Goal: Transaction & Acquisition: Purchase product/service

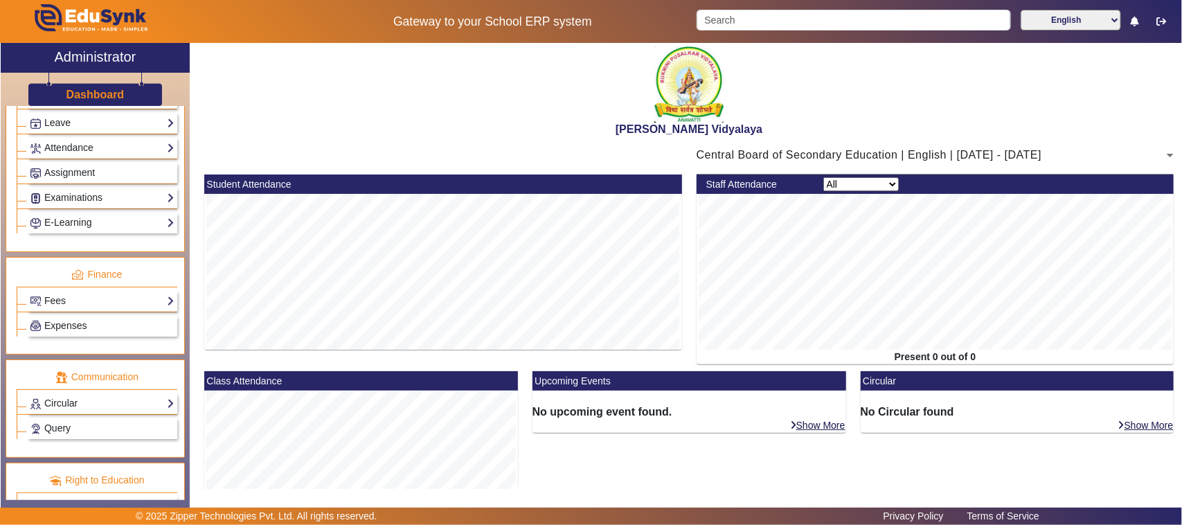
scroll to position [629, 0]
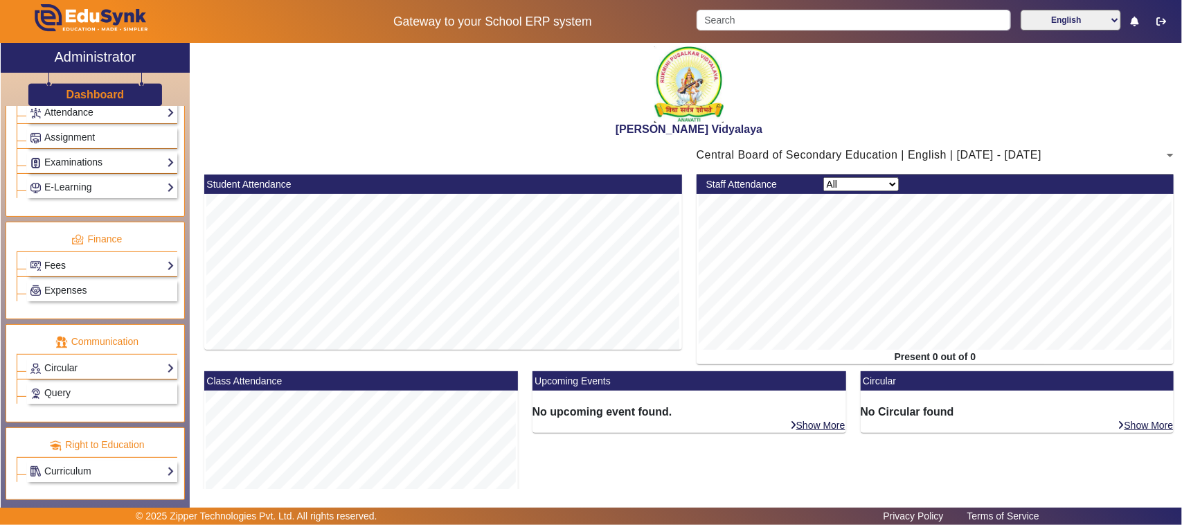
click at [66, 258] on link "Fees" at bounding box center [102, 266] width 145 height 16
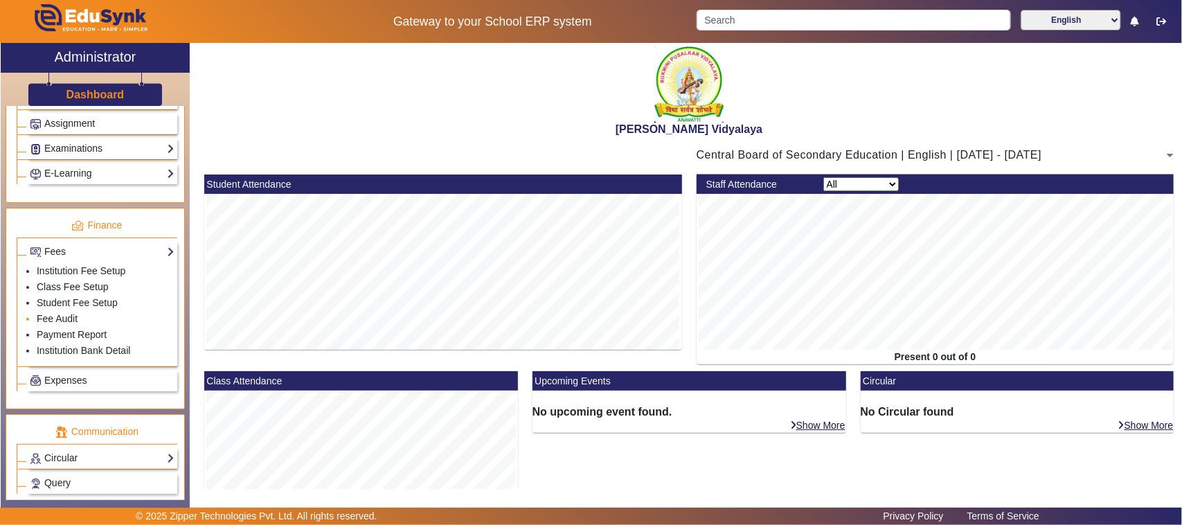
click at [60, 327] on li "Fee Audit" at bounding box center [106, 320] width 138 height 16
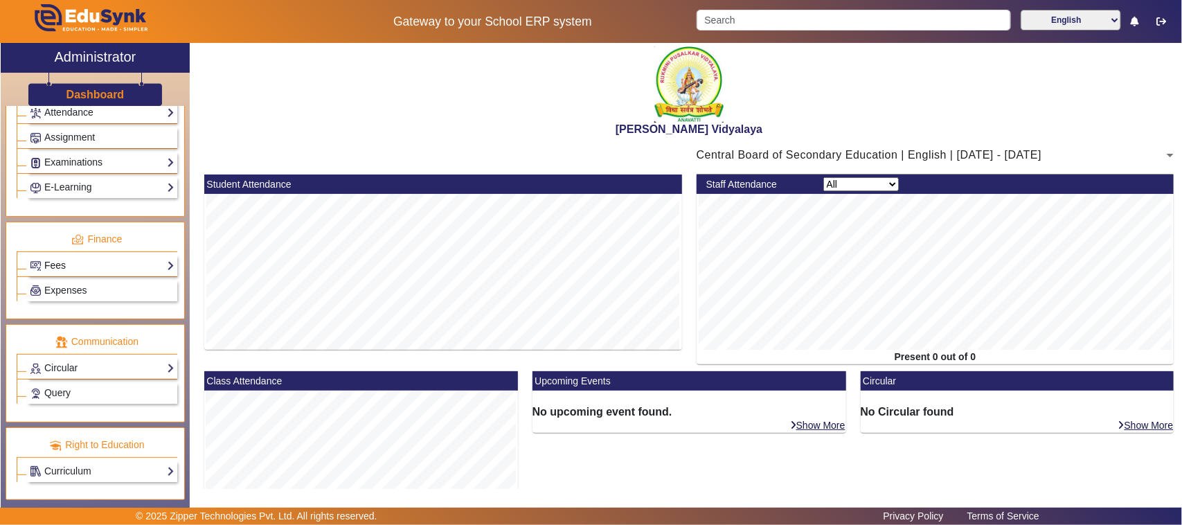
click at [55, 261] on link "Fees" at bounding box center [102, 266] width 145 height 16
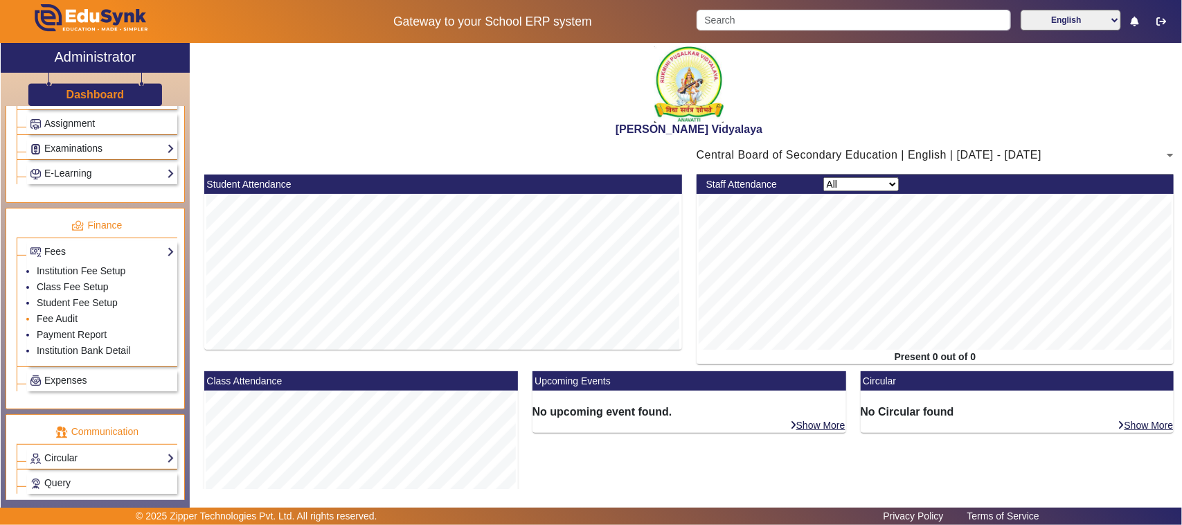
click at [60, 327] on li "Fee Audit" at bounding box center [106, 320] width 138 height 16
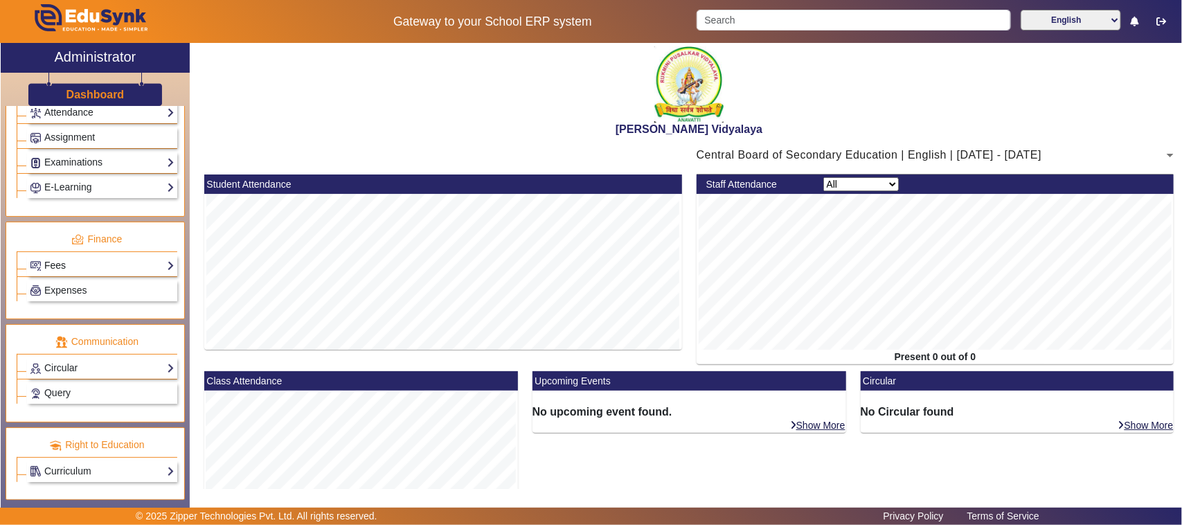
click at [64, 264] on link "Fees" at bounding box center [102, 266] width 145 height 16
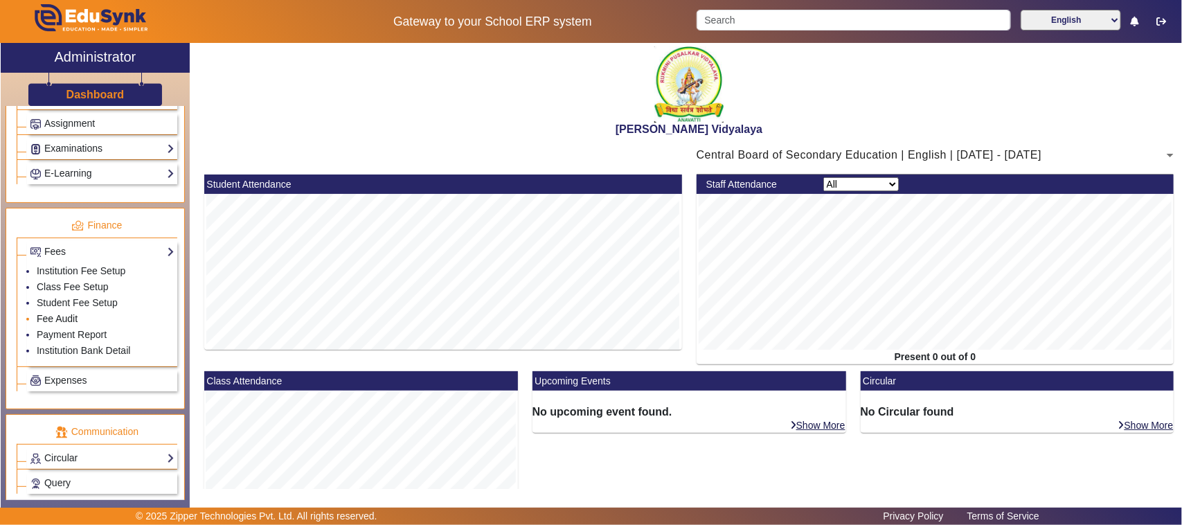
click at [49, 324] on link "Fee Audit" at bounding box center [57, 318] width 41 height 11
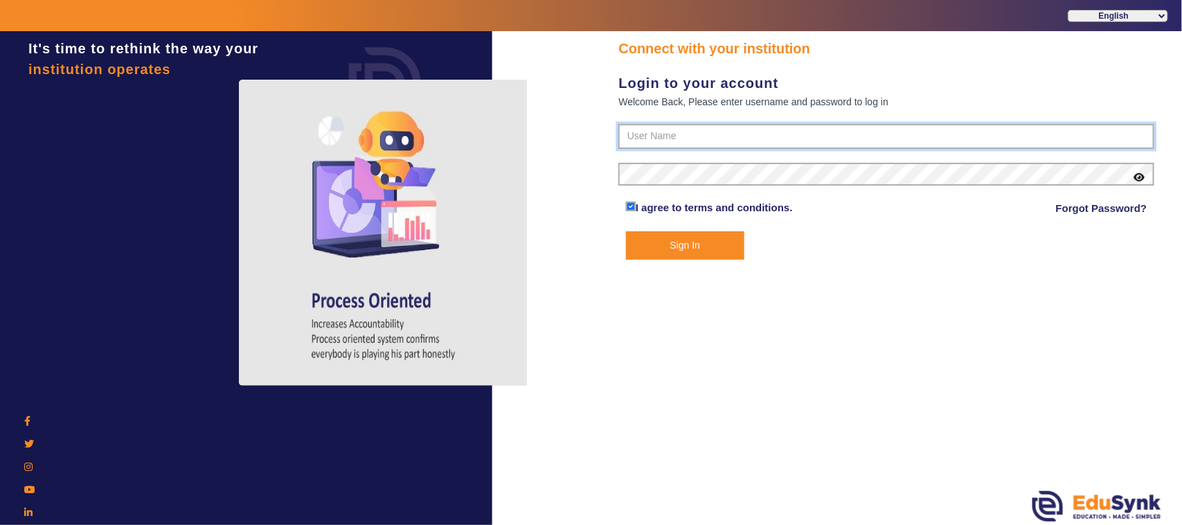
type input "1236547891"
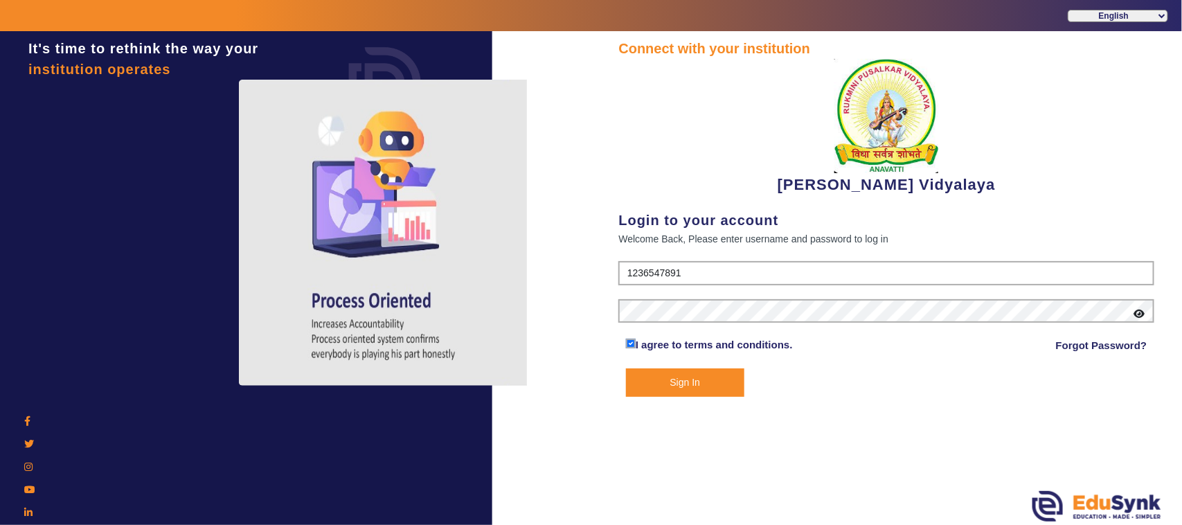
click at [703, 385] on button "Sign In" at bounding box center [685, 382] width 118 height 28
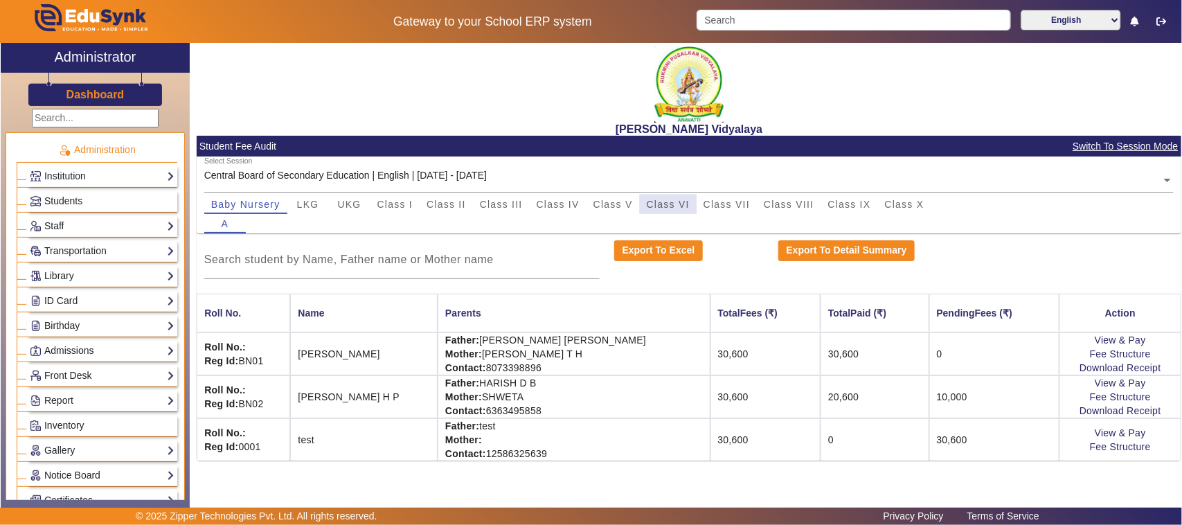
click at [665, 199] on span "Class VI" at bounding box center [668, 204] width 43 height 10
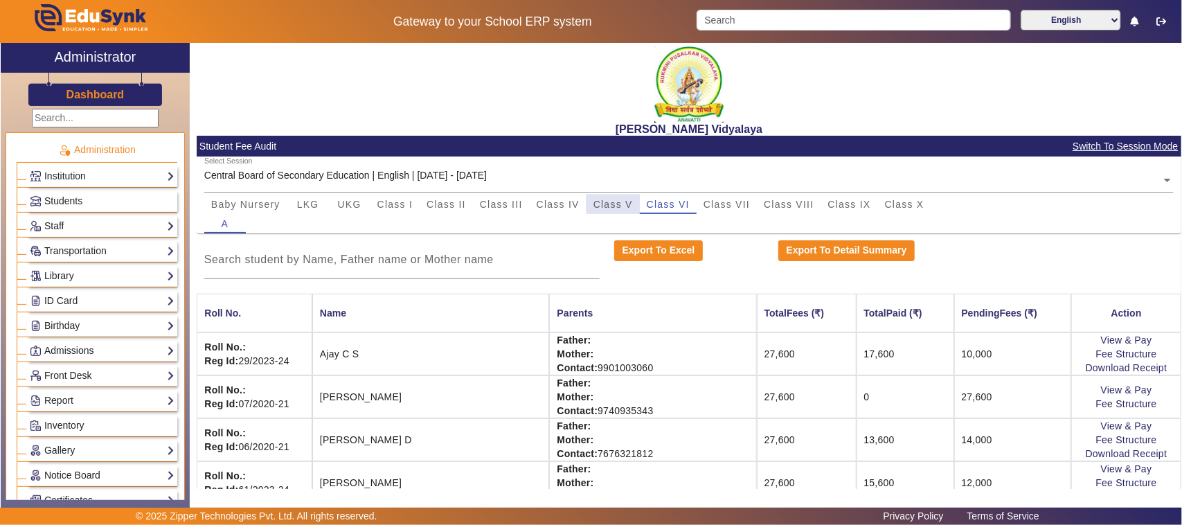
click at [617, 203] on span "Class V" at bounding box center [612, 204] width 39 height 10
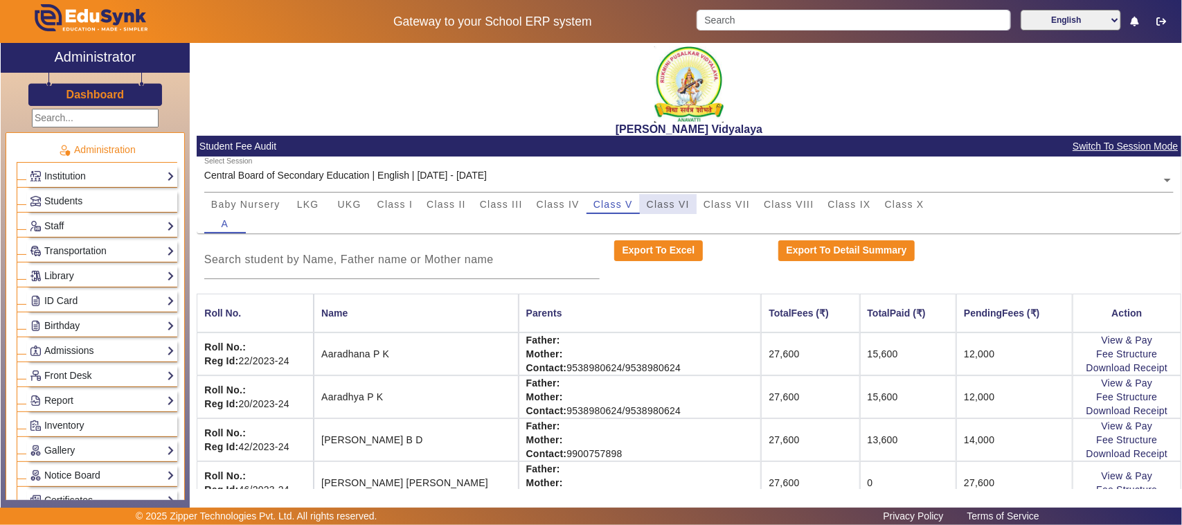
click at [681, 199] on span "Class VI" at bounding box center [668, 204] width 43 height 10
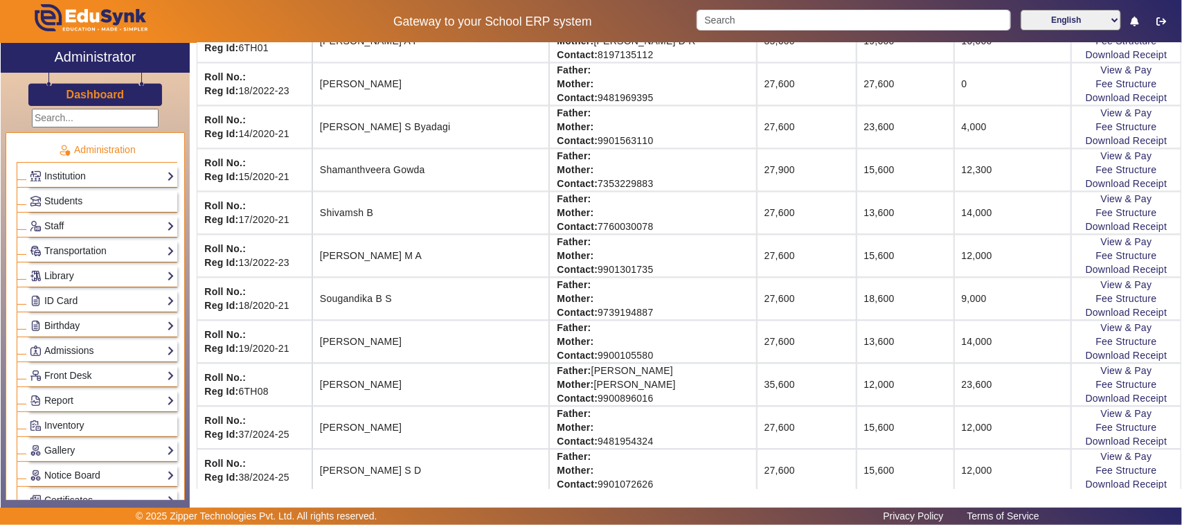
scroll to position [1385, 0]
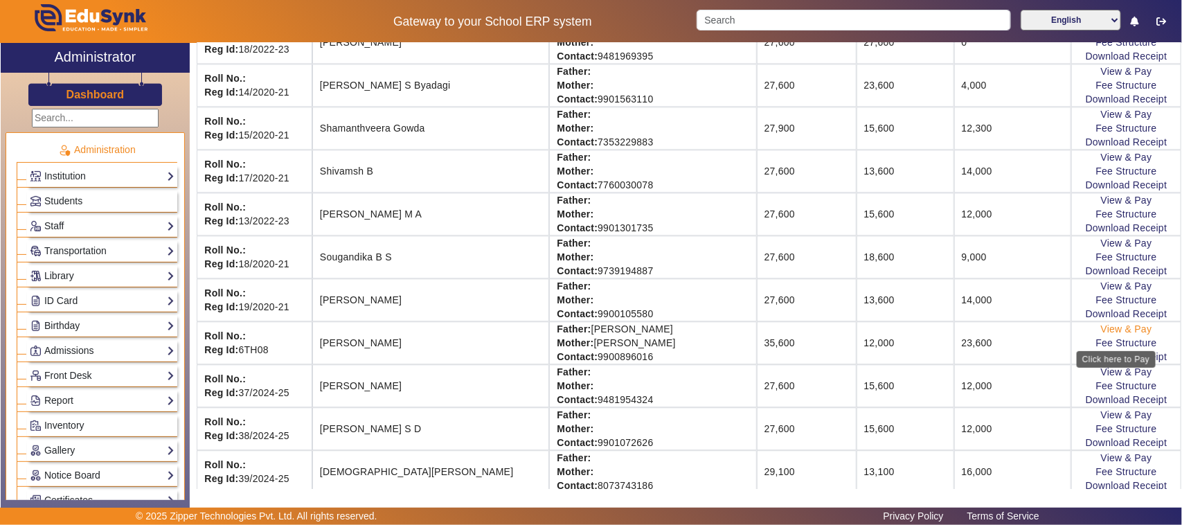
click at [1108, 334] on link "View & Pay" at bounding box center [1126, 328] width 51 height 11
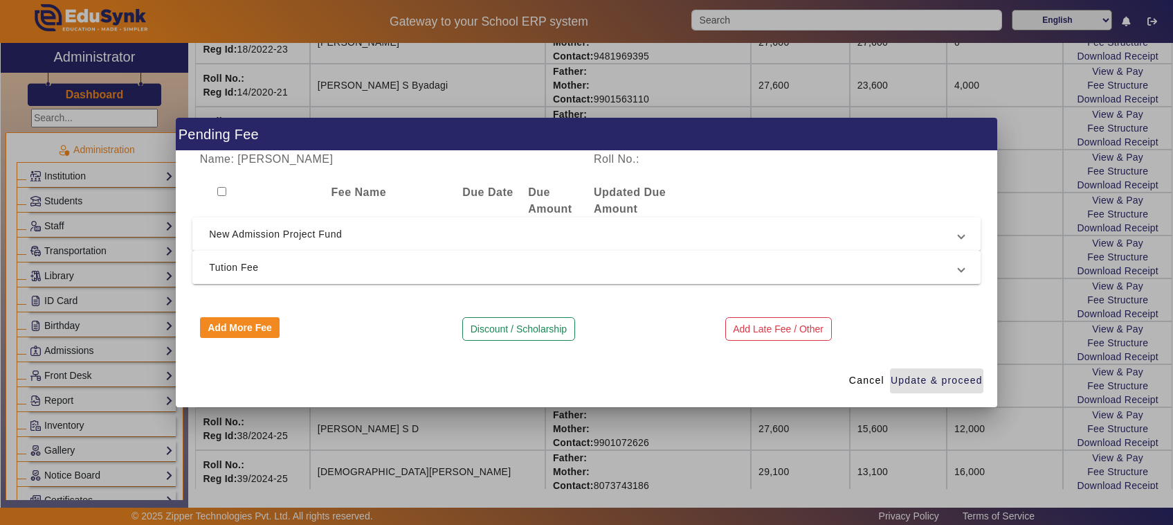
click at [226, 270] on span "Tution Fee" at bounding box center [584, 267] width 750 height 17
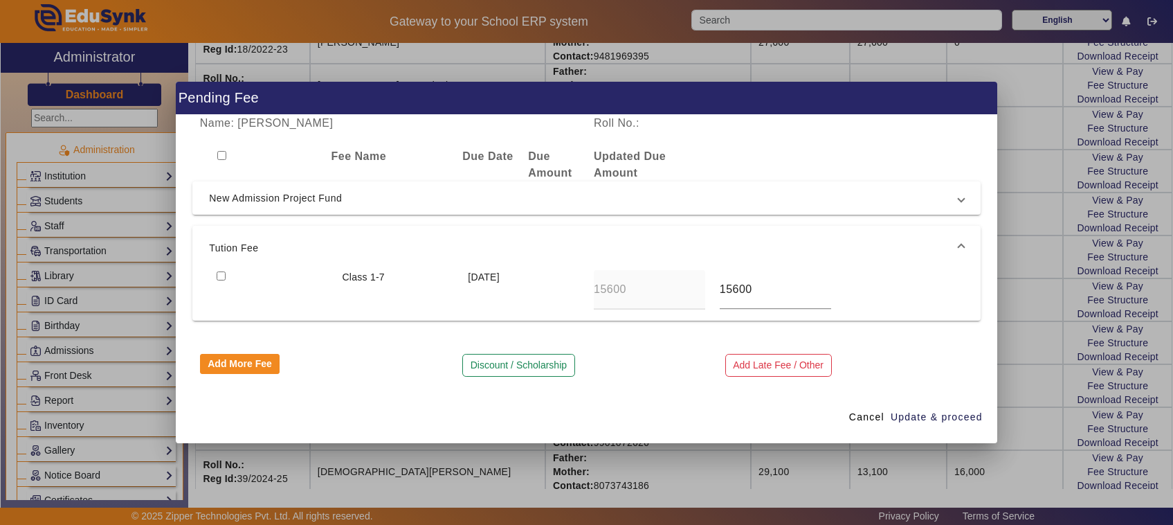
click at [1032, 317] on div at bounding box center [586, 262] width 1173 height 525
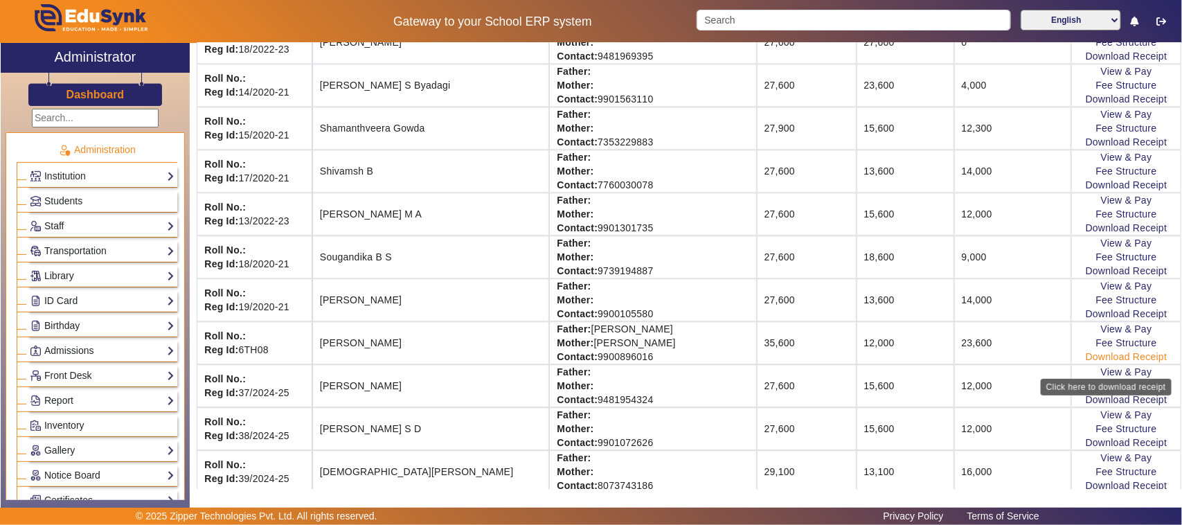
click at [1135, 362] on link "Download Receipt" at bounding box center [1127, 356] width 82 height 11
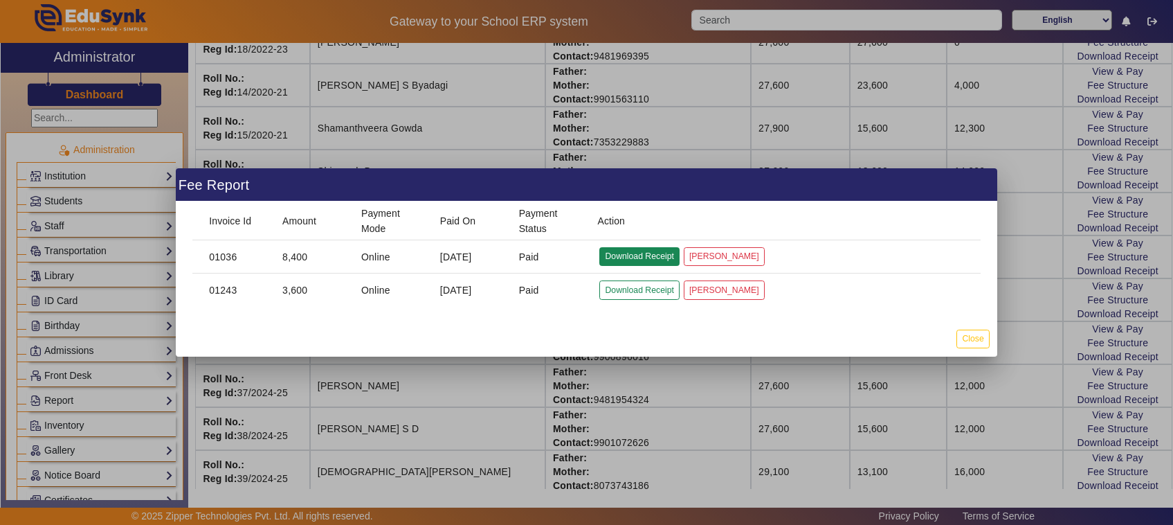
click at [624, 255] on button "Download Receipt" at bounding box center [640, 256] width 80 height 19
click at [873, 375] on div at bounding box center [586, 262] width 1173 height 525
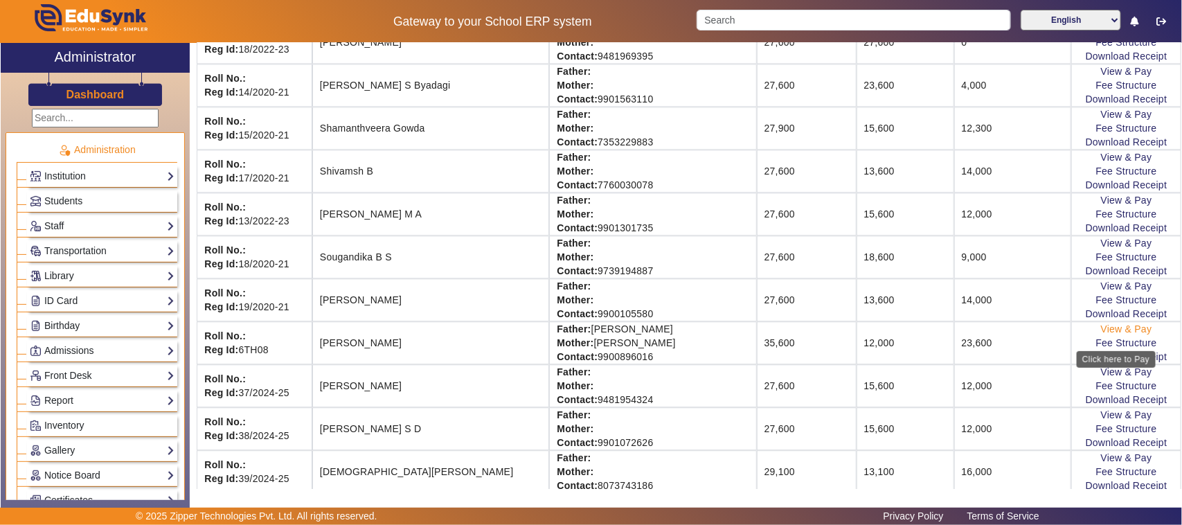
click at [1112, 334] on link "View & Pay" at bounding box center [1126, 328] width 51 height 11
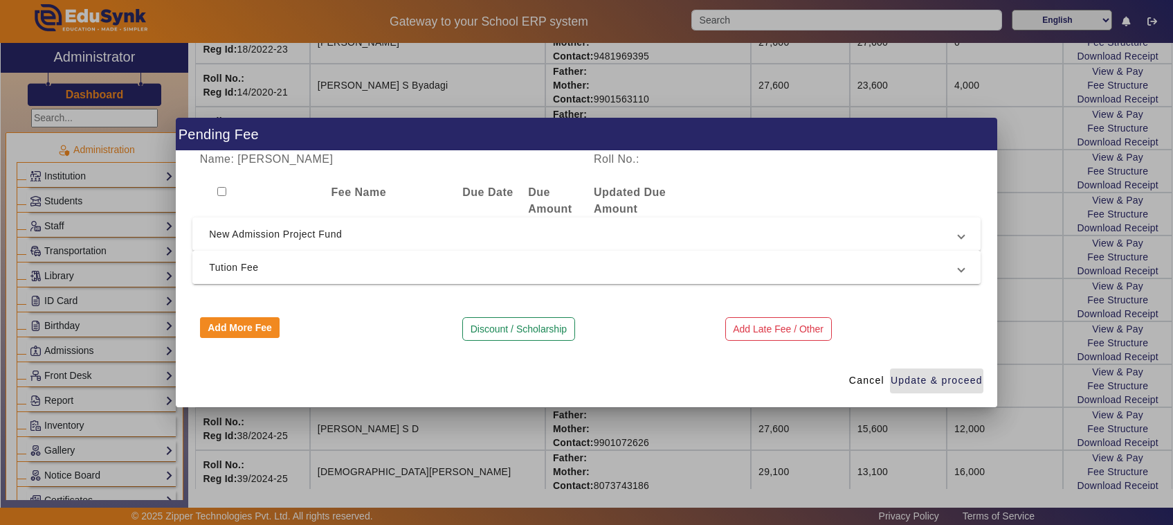
click at [250, 268] on span "Tution Fee" at bounding box center [584, 267] width 750 height 17
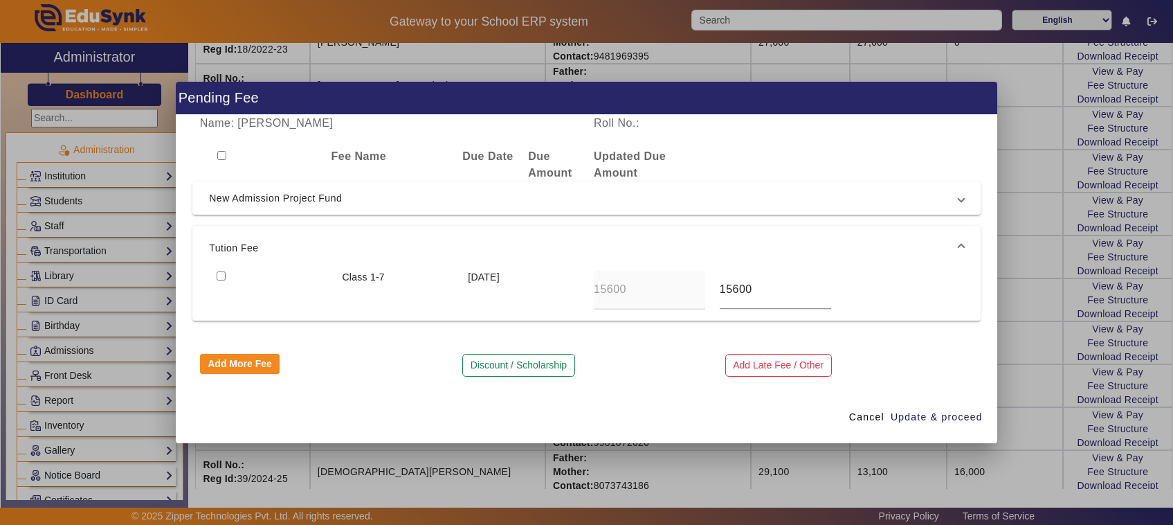
click at [222, 275] on input "checkbox" at bounding box center [221, 275] width 9 height 9
checkbox input "true"
click at [930, 419] on span "Update & proceed" at bounding box center [937, 417] width 92 height 15
type input "24000"
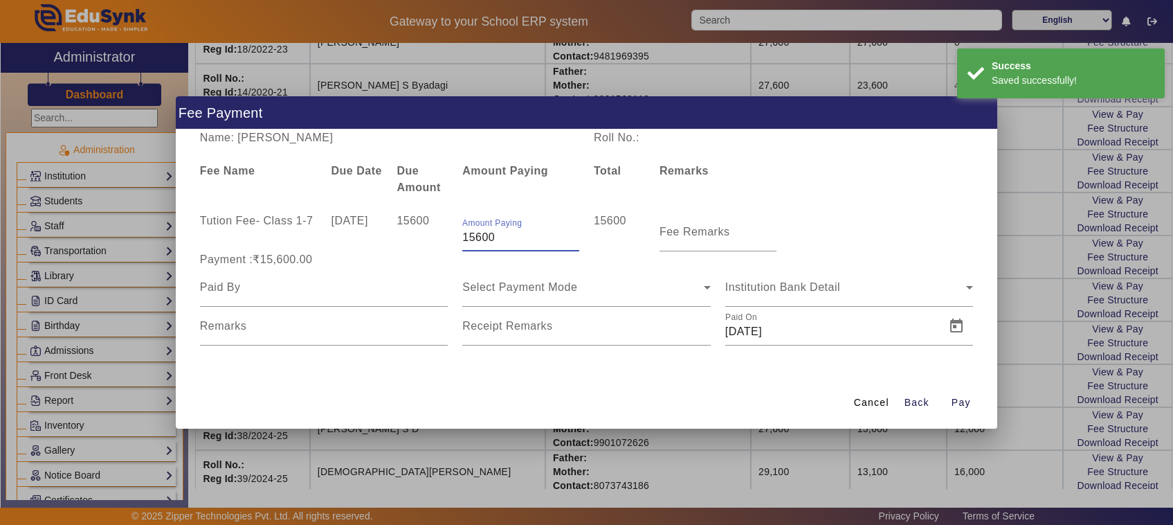
click at [503, 243] on input "15600" at bounding box center [520, 237] width 117 height 17
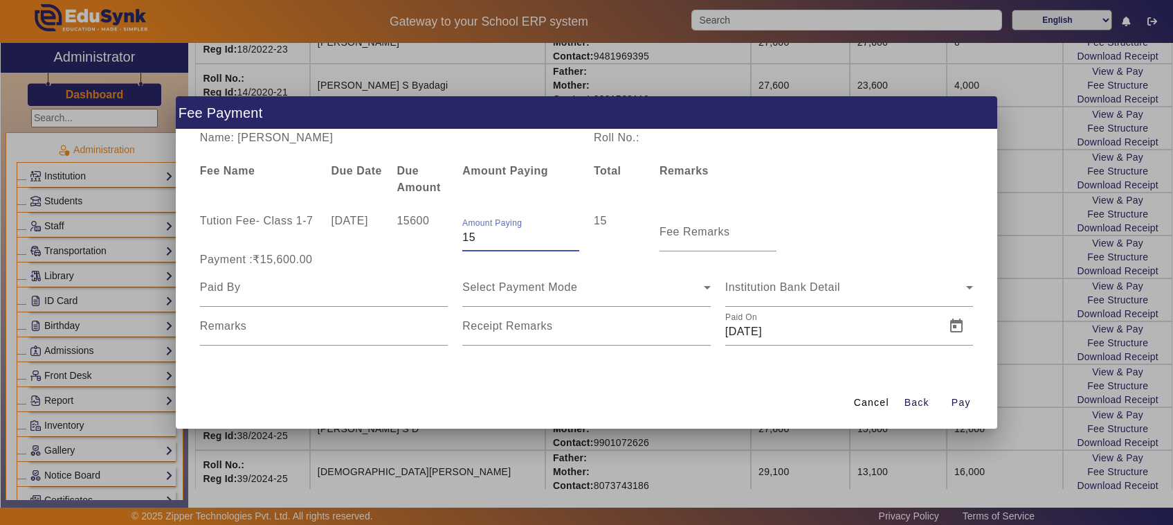
type input "1"
type input "10000"
click at [692, 237] on mat-label "Fee Remarks" at bounding box center [695, 232] width 71 height 12
click at [692, 237] on input "Fee Remarks" at bounding box center [718, 237] width 117 height 17
type input "1"
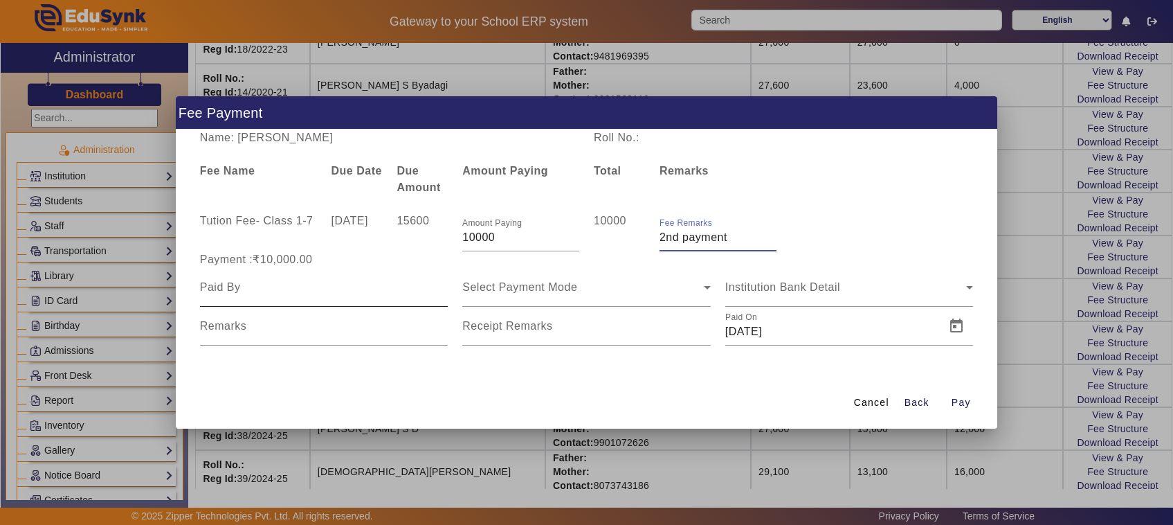
type input "2nd payment"
click at [239, 284] on input at bounding box center [324, 287] width 249 height 17
type input "Father"
click at [227, 330] on mat-label "Remarks" at bounding box center [223, 326] width 47 height 12
click at [227, 330] on input "Remarks" at bounding box center [324, 331] width 249 height 17
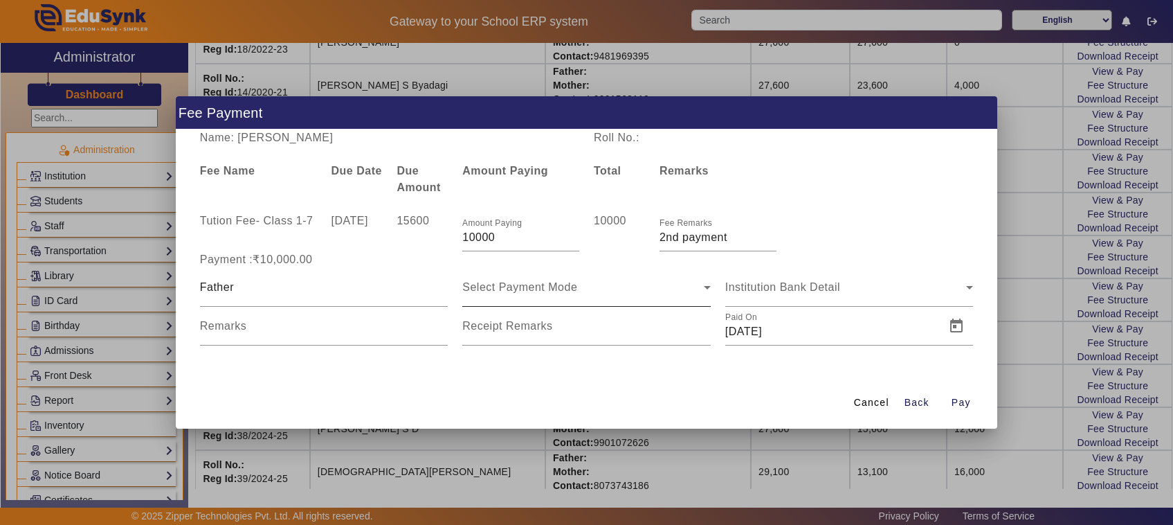
click at [543, 298] on div "Select Payment Mode" at bounding box center [586, 287] width 249 height 39
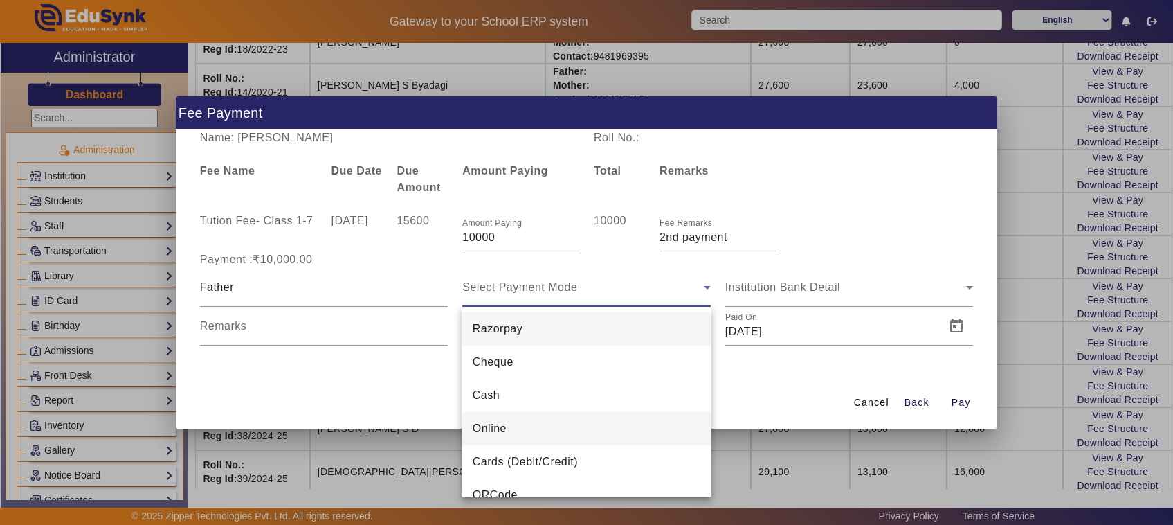
click at [494, 436] on span "Online" at bounding box center [490, 428] width 34 height 17
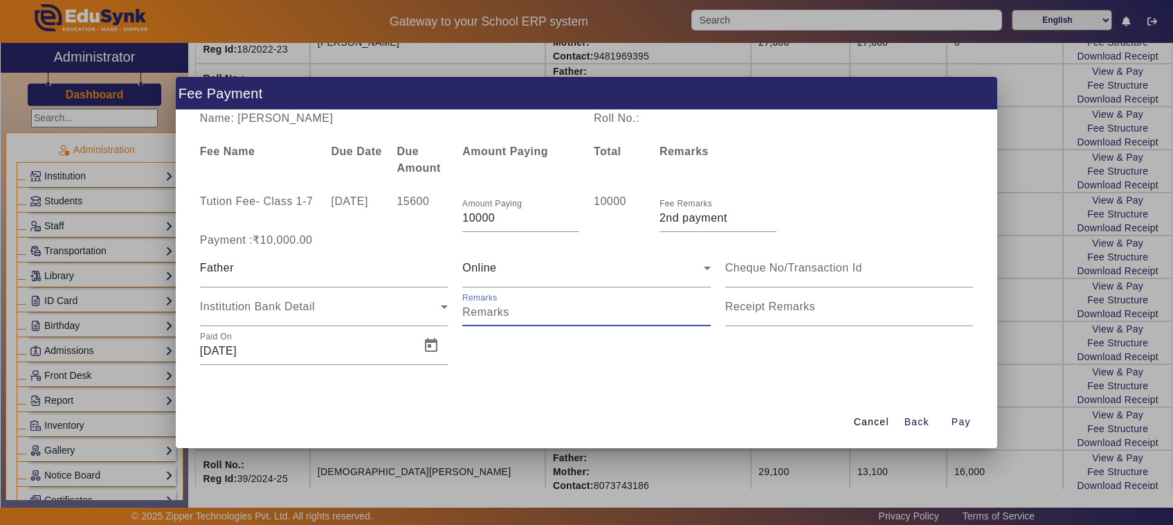
click at [487, 314] on input "Remarks" at bounding box center [586, 312] width 249 height 17
click at [424, 340] on span "Open calendar" at bounding box center [431, 345] width 33 height 33
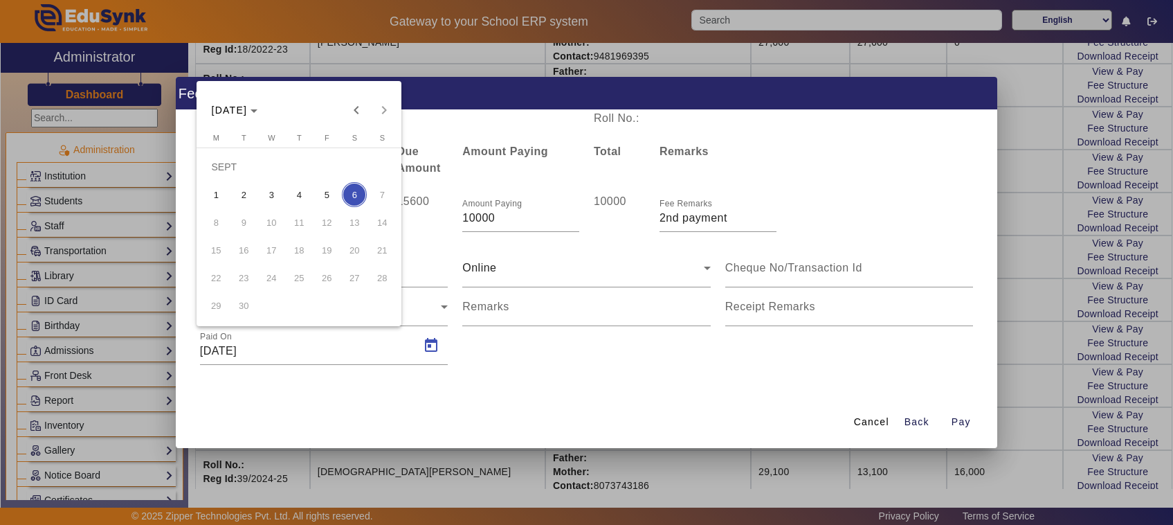
click at [270, 196] on span "3" at bounding box center [271, 194] width 25 height 25
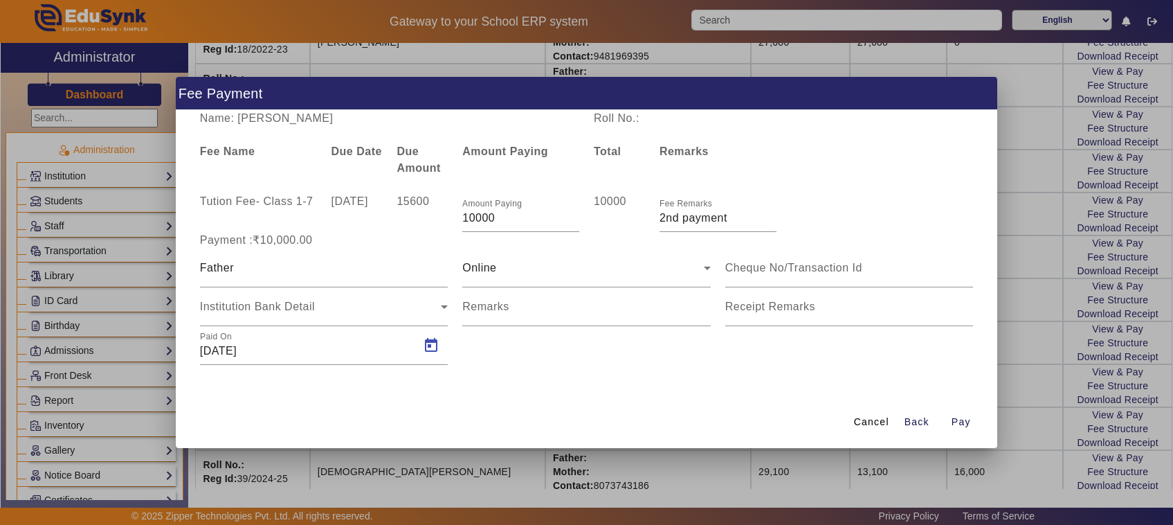
type input "[DATE]"
click at [476, 317] on input "Remarks" at bounding box center [586, 312] width 249 height 17
type input "786"
click at [756, 267] on input at bounding box center [850, 268] width 249 height 17
type input "087825448014"
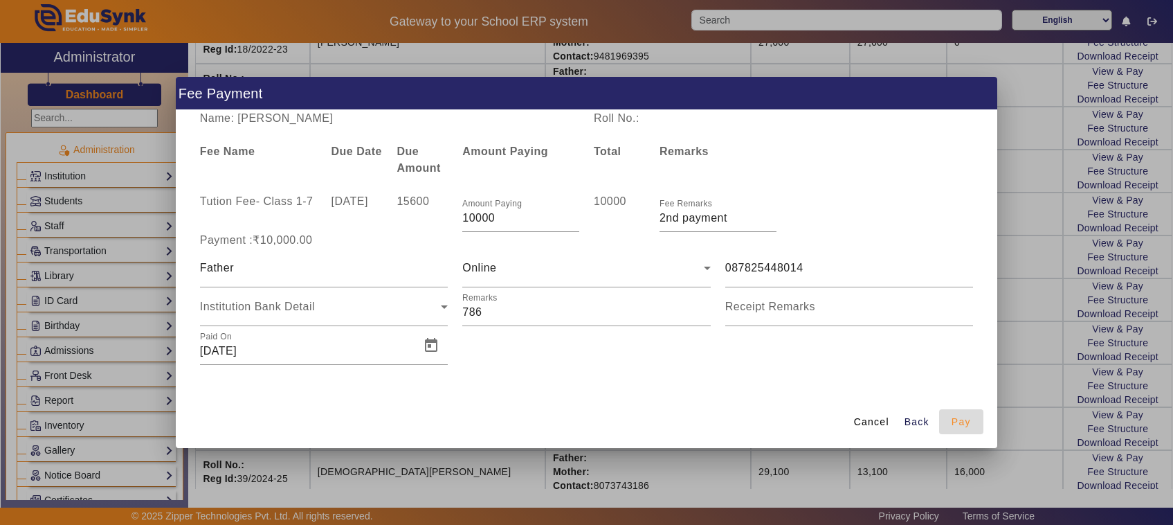
click at [966, 421] on span "Pay" at bounding box center [961, 422] width 19 height 15
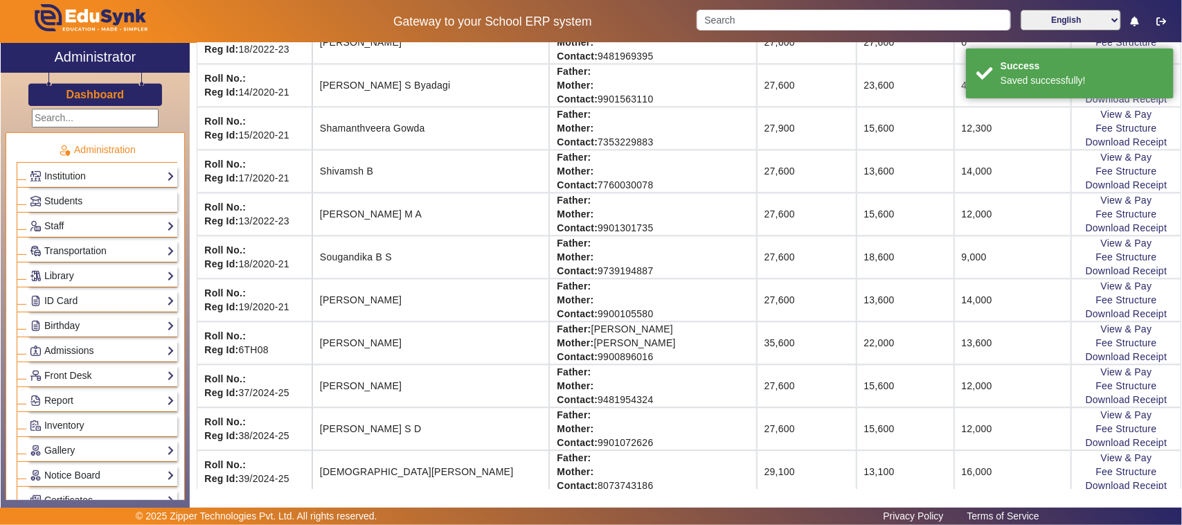
scroll to position [0, 0]
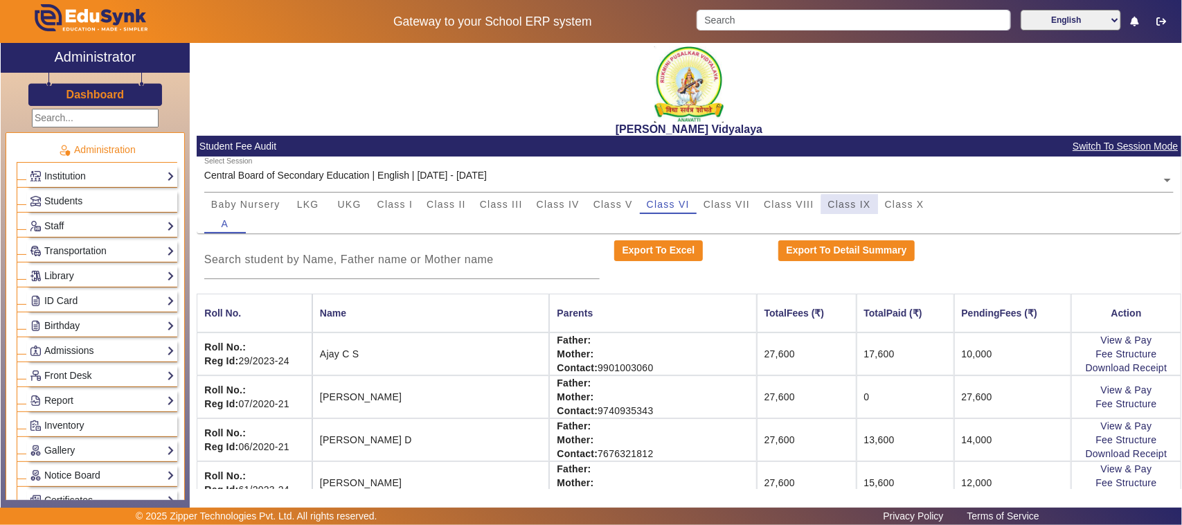
click at [853, 208] on span "Class IX" at bounding box center [849, 204] width 43 height 10
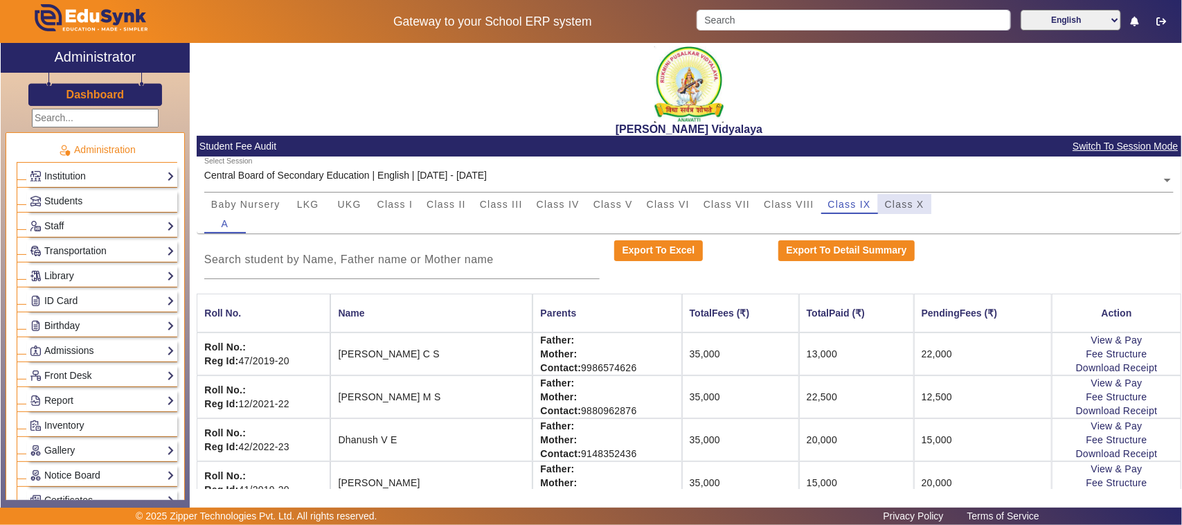
click at [908, 206] on span "Class X" at bounding box center [904, 204] width 39 height 10
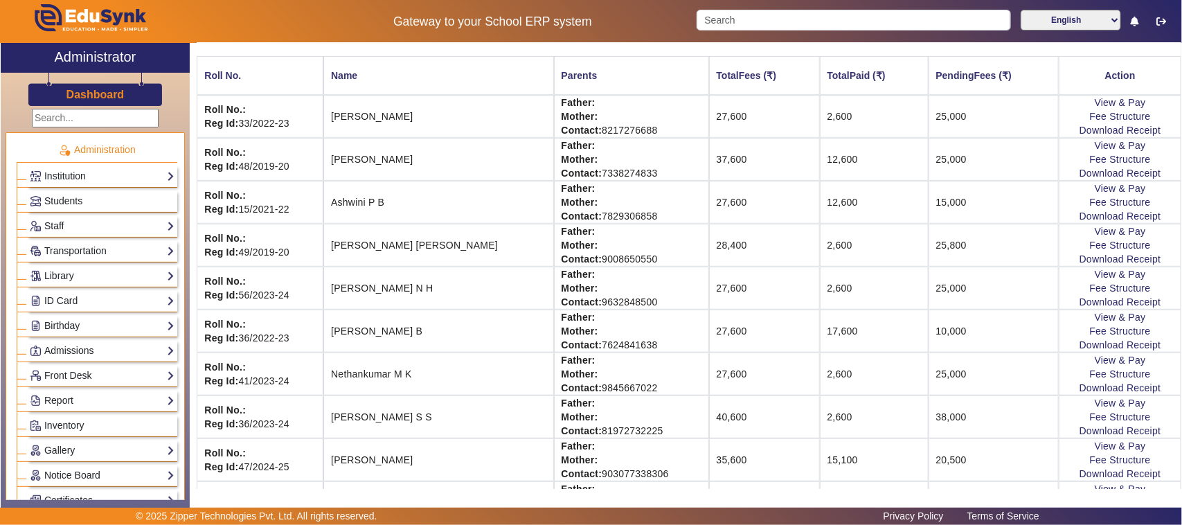
scroll to position [260, 0]
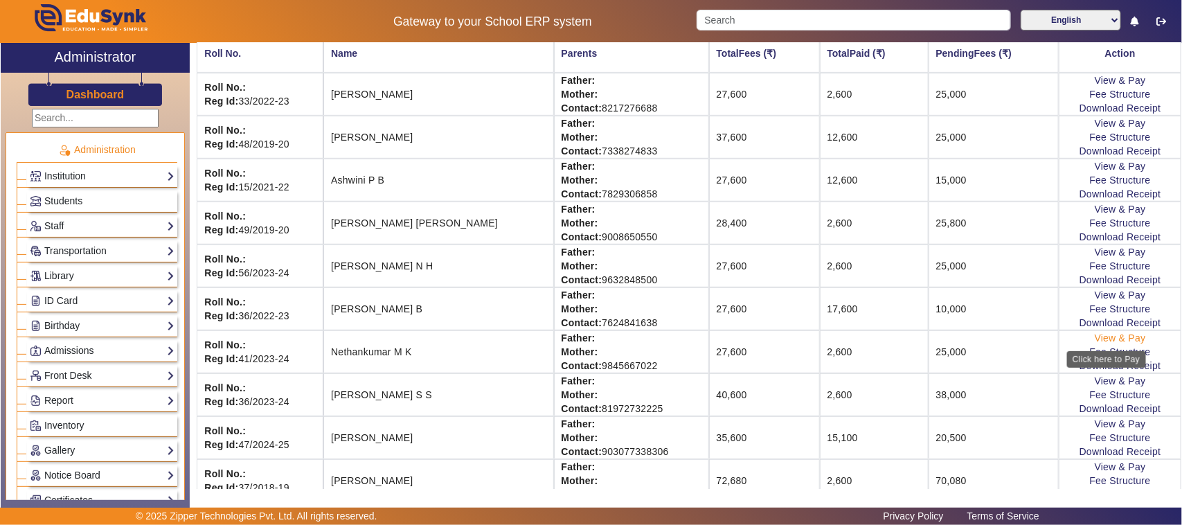
click at [1095, 341] on link "View & Pay" at bounding box center [1120, 337] width 51 height 11
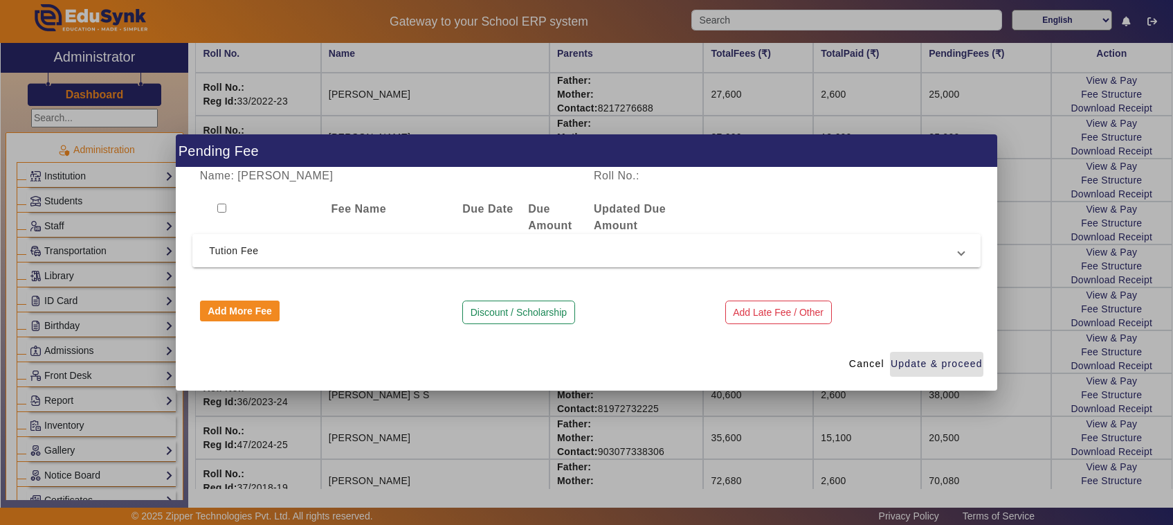
click at [218, 246] on span "Tution Fee" at bounding box center [584, 250] width 750 height 17
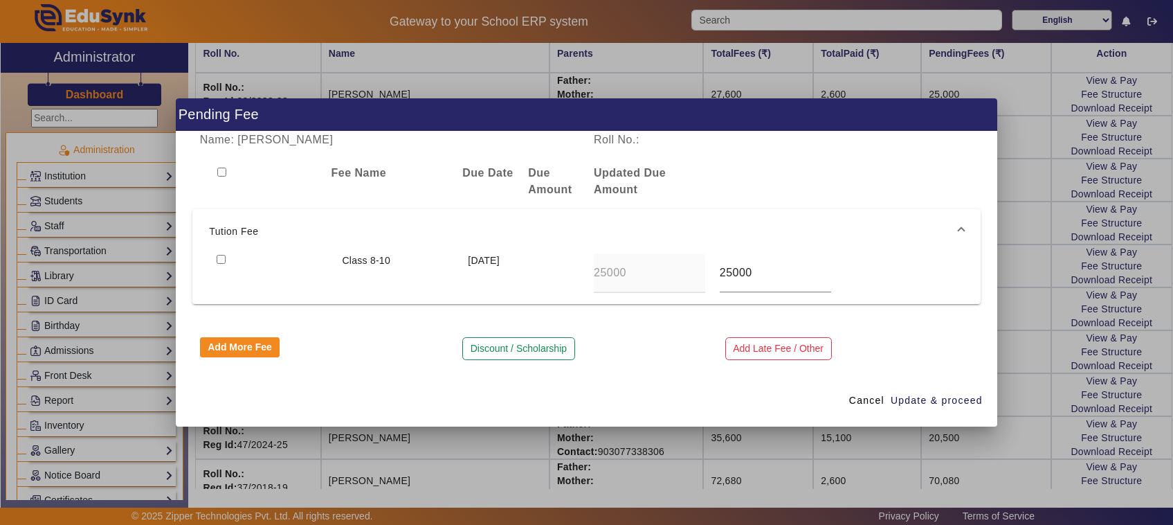
click at [217, 260] on input "checkbox" at bounding box center [221, 259] width 9 height 9
checkbox input "true"
click at [946, 403] on span "Update & proceed" at bounding box center [937, 400] width 92 height 15
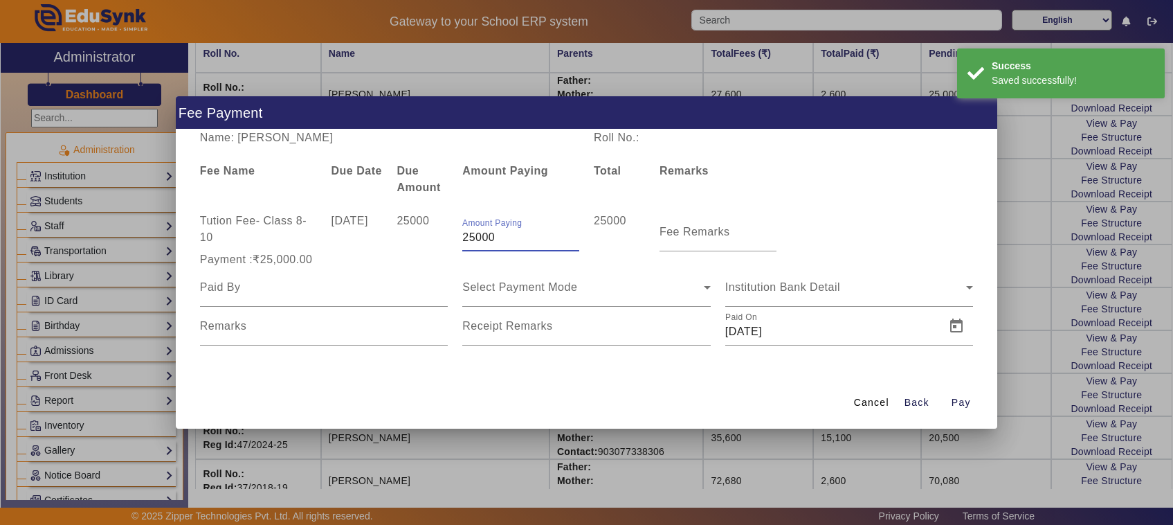
click at [514, 235] on input "25000" at bounding box center [520, 237] width 117 height 17
type input "2"
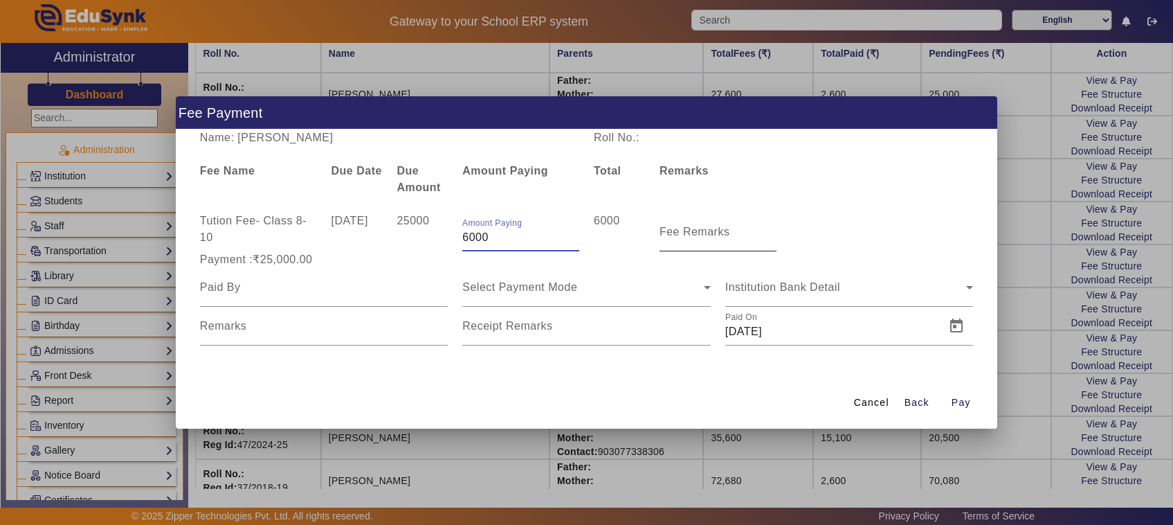
type input "6000"
click at [663, 231] on mat-label "Fee Remarks" at bounding box center [695, 232] width 71 height 12
click at [663, 231] on input "Fee Remarks" at bounding box center [718, 237] width 117 height 17
type input "1st payment"
click at [257, 287] on input at bounding box center [324, 287] width 249 height 17
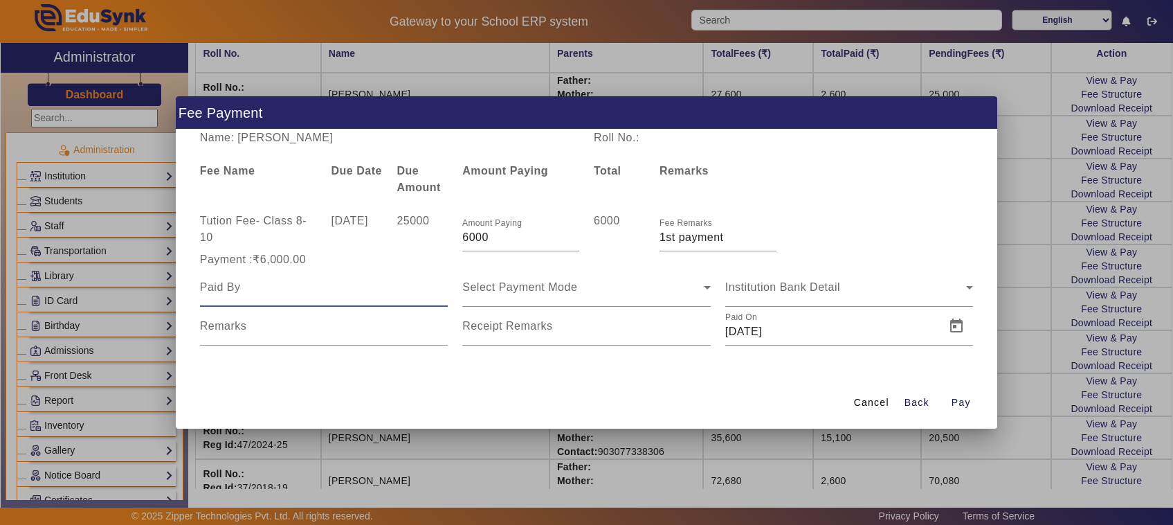
type input "f"
type input "Father"
click at [479, 291] on span "Select Payment Mode" at bounding box center [519, 287] width 115 height 12
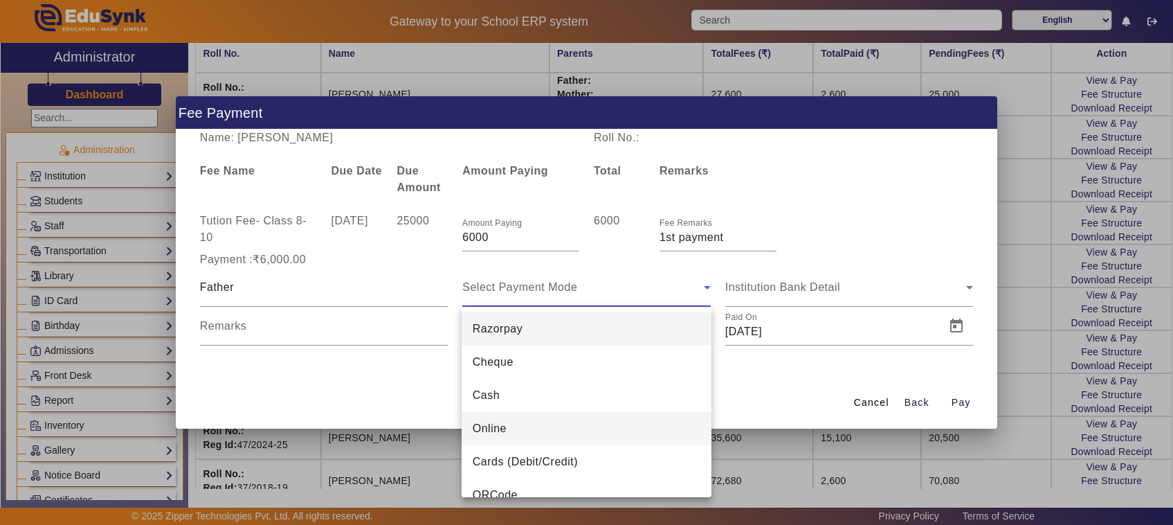
click at [480, 430] on span "Online" at bounding box center [490, 428] width 34 height 17
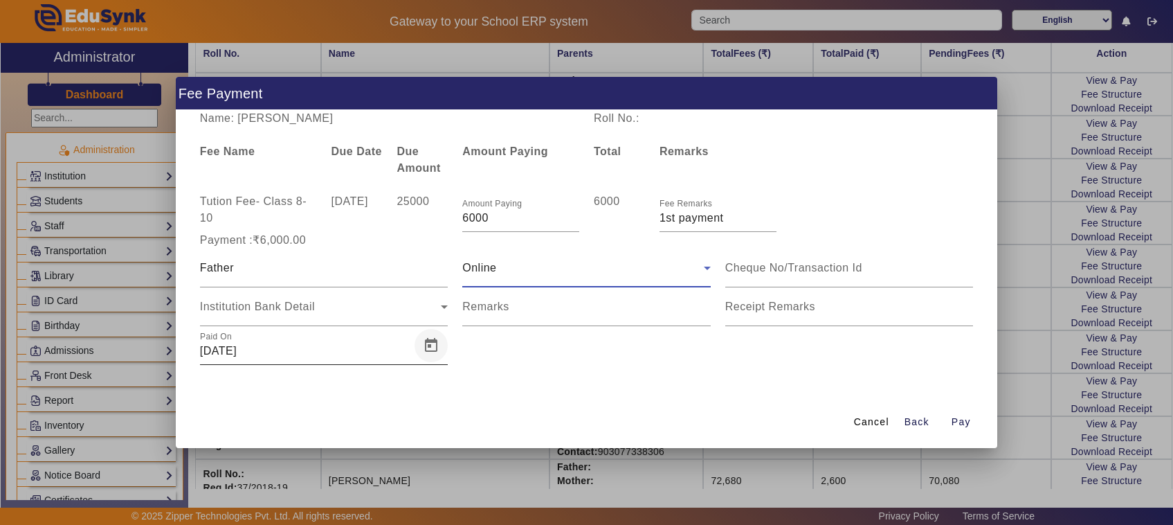
click at [427, 347] on span "Open calendar" at bounding box center [431, 345] width 33 height 33
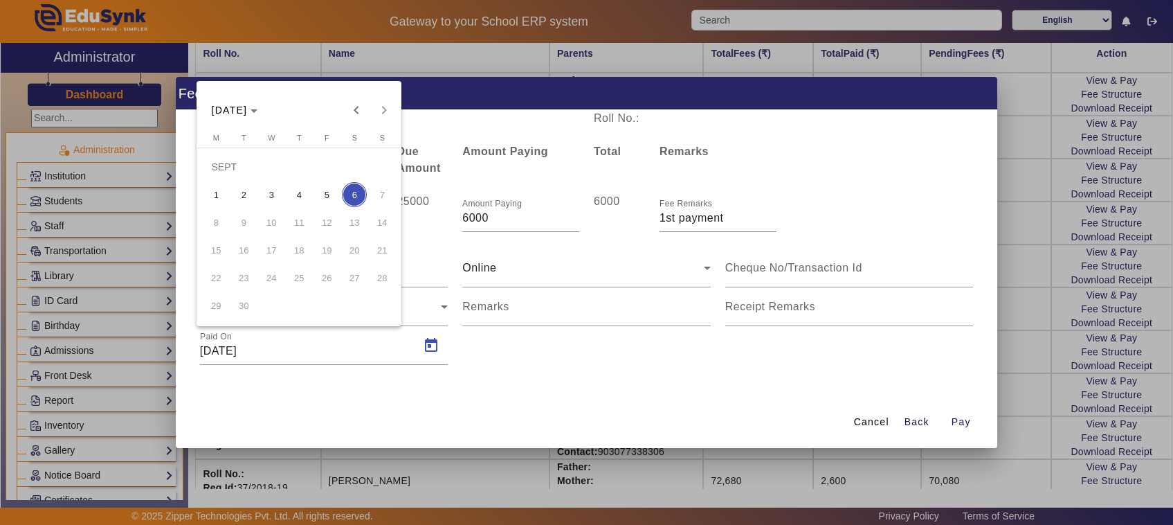
click at [296, 192] on span "4" at bounding box center [299, 194] width 25 height 25
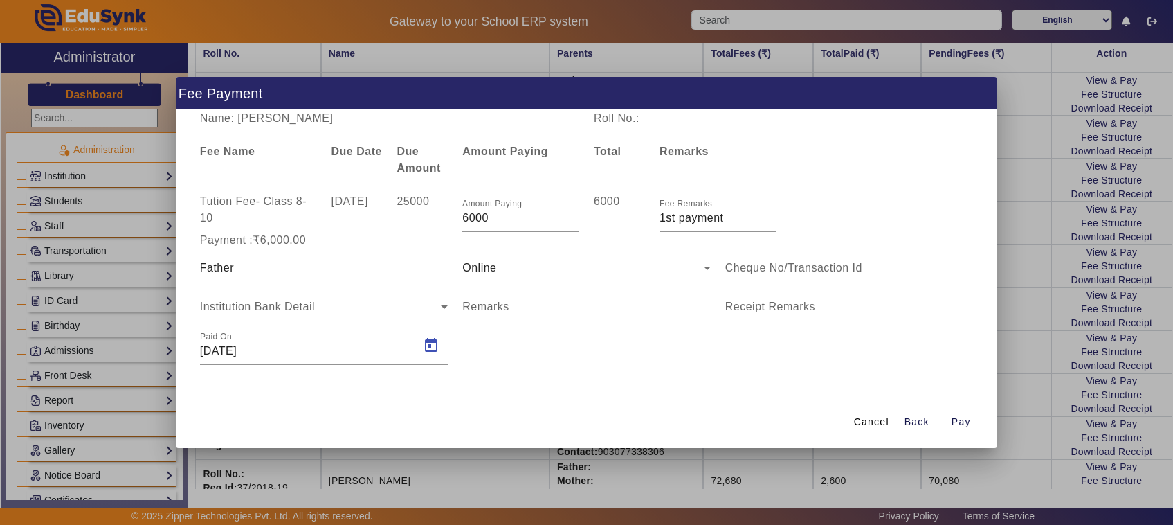
type input "[DATE]"
click at [485, 302] on mat-label "Remarks" at bounding box center [485, 306] width 47 height 12
click at [485, 304] on input "Remarks" at bounding box center [586, 312] width 249 height 17
type input "787"
click at [791, 267] on input at bounding box center [850, 268] width 249 height 17
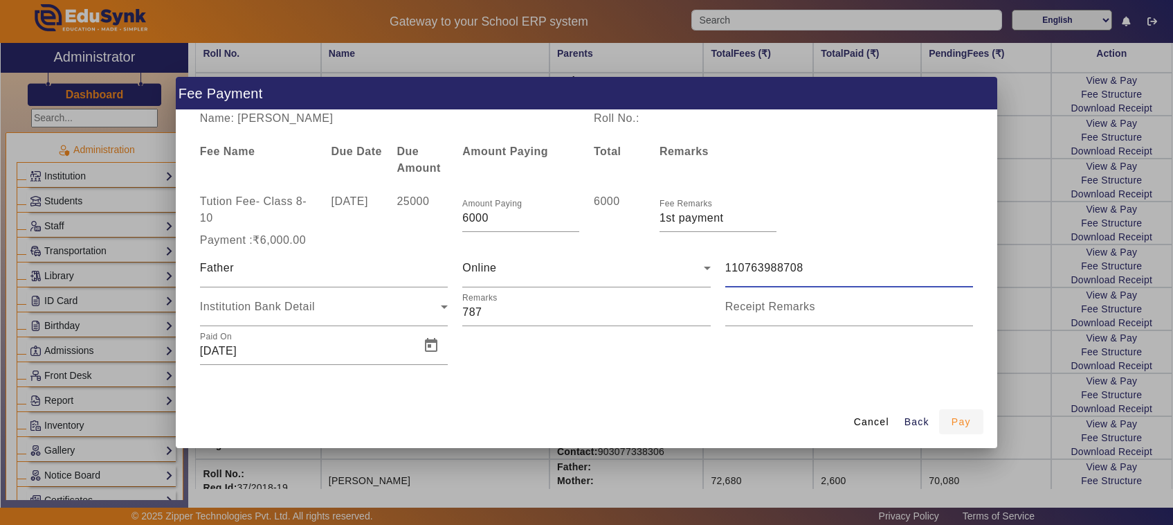
type input "110763988708"
click at [962, 420] on span "Pay" at bounding box center [961, 422] width 19 height 15
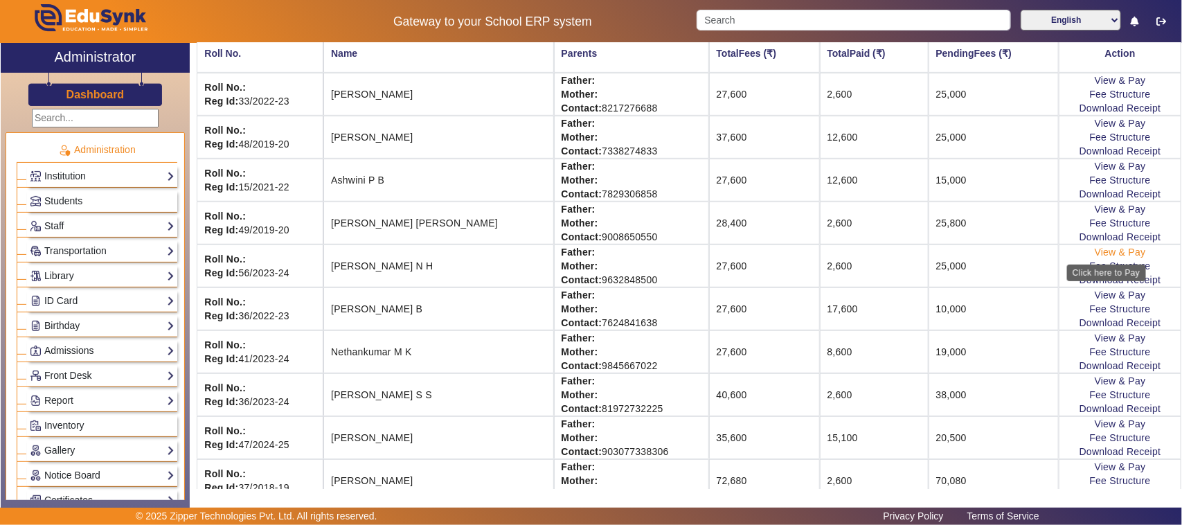
click at [1096, 253] on link "View & Pay" at bounding box center [1120, 251] width 51 height 11
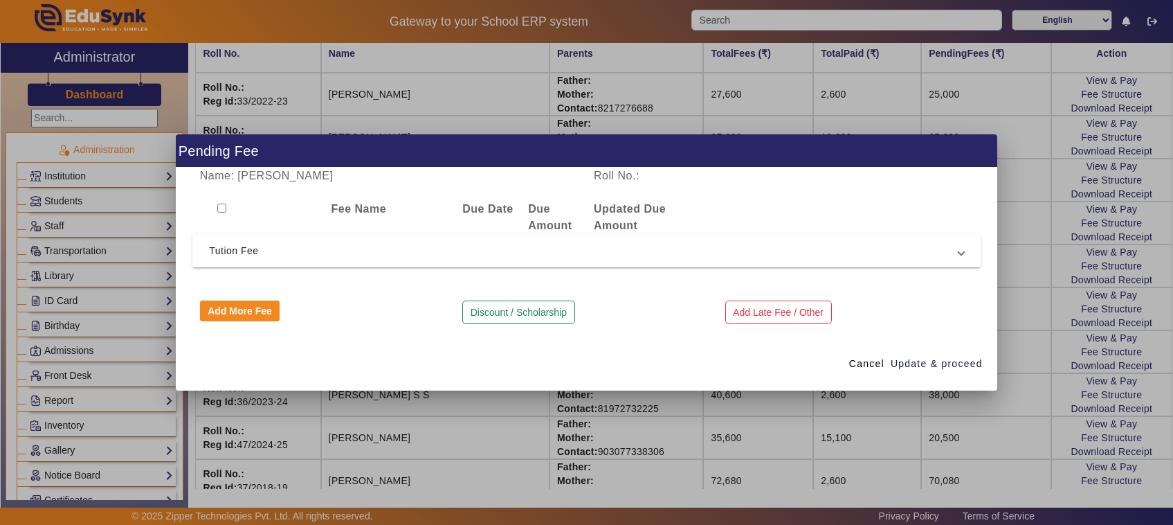
click at [233, 251] on span "Tution Fee" at bounding box center [584, 250] width 750 height 17
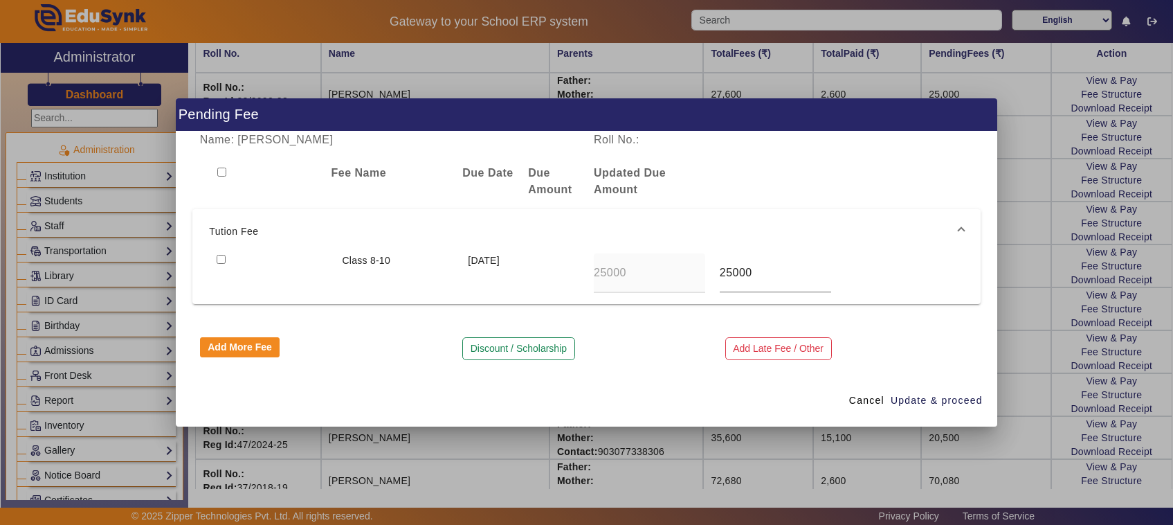
click at [220, 257] on input "checkbox" at bounding box center [221, 259] width 9 height 9
checkbox input "true"
click at [911, 402] on span "Update & proceed" at bounding box center [937, 400] width 92 height 15
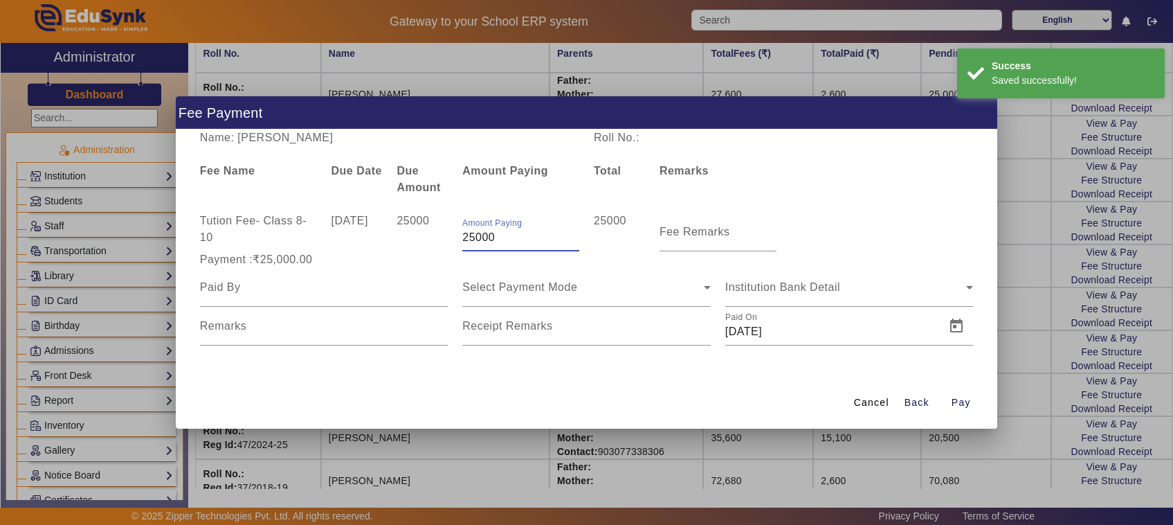
click at [501, 240] on input "25000" at bounding box center [520, 237] width 117 height 17
type input "2"
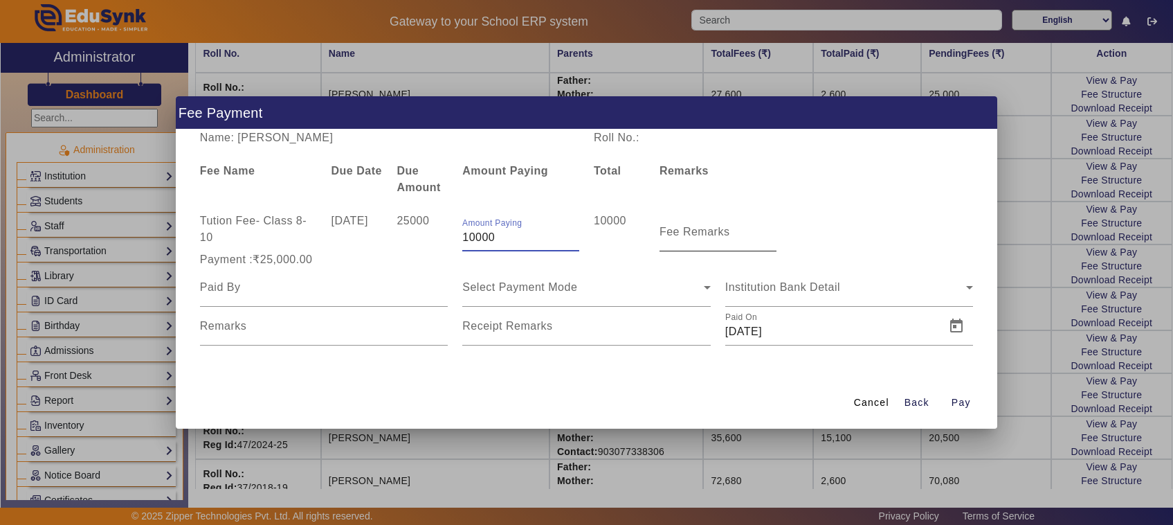
type input "10000"
click at [696, 232] on mat-label "Fee Remarks" at bounding box center [695, 232] width 71 height 12
click at [696, 232] on input "Fee Remarks" at bounding box center [718, 237] width 117 height 17
type input "1st payment"
click at [241, 284] on input at bounding box center [324, 287] width 249 height 17
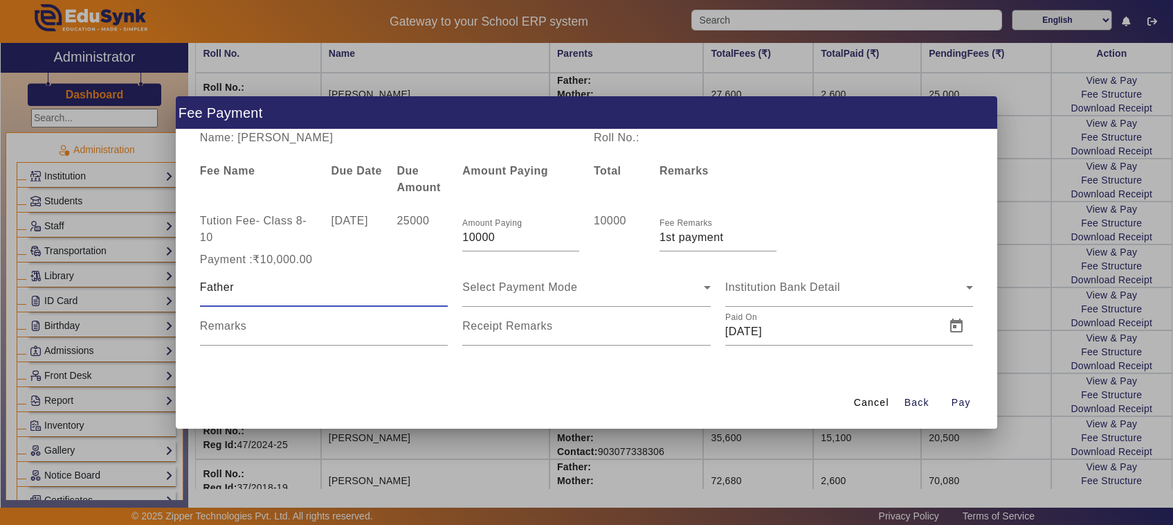
type input "Father"
click at [694, 462] on div at bounding box center [586, 262] width 1173 height 525
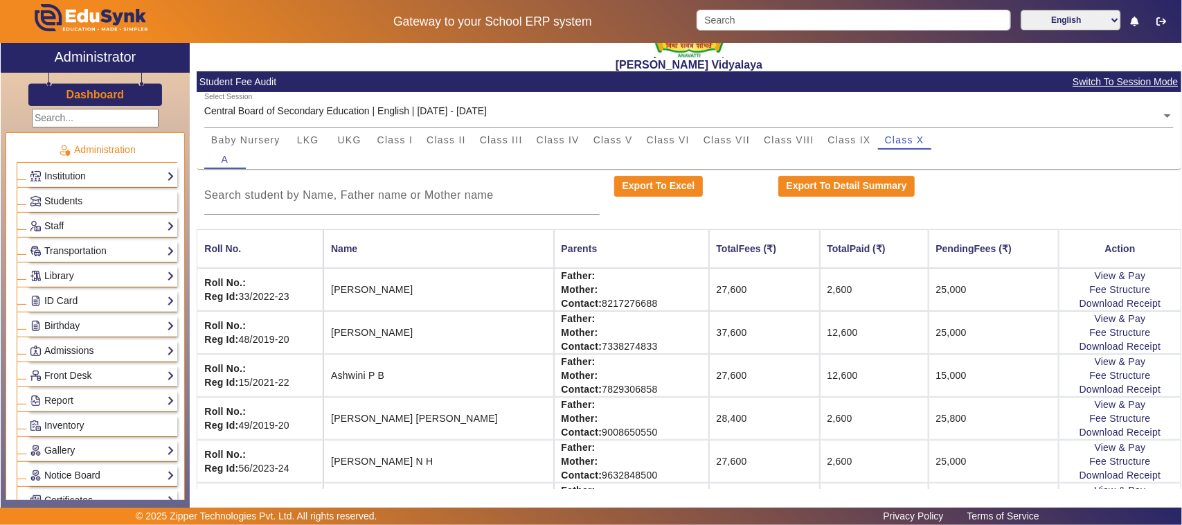
scroll to position [0, 0]
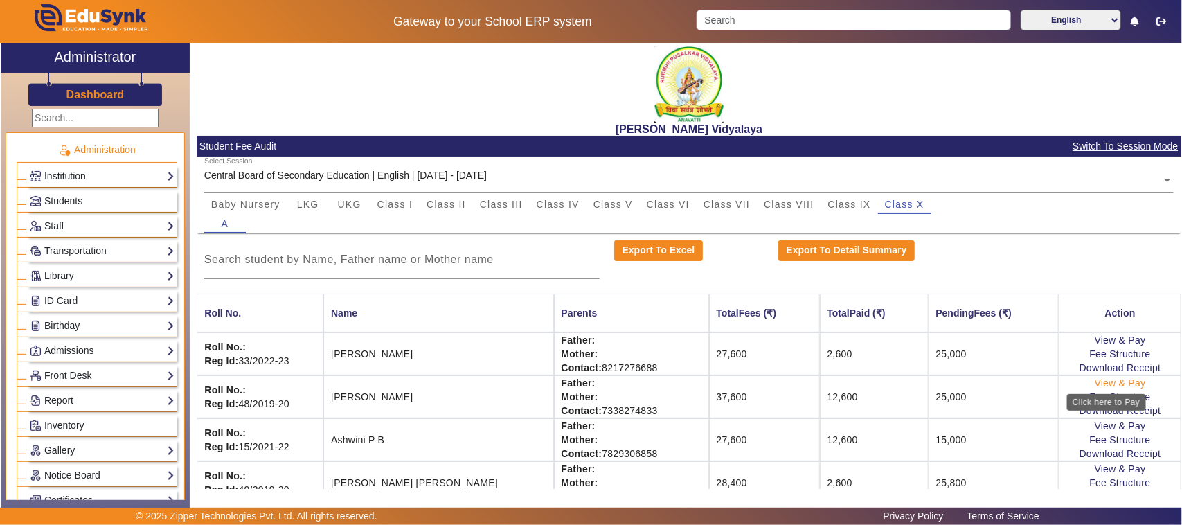
click at [1095, 382] on link "View & Pay" at bounding box center [1120, 382] width 51 height 11
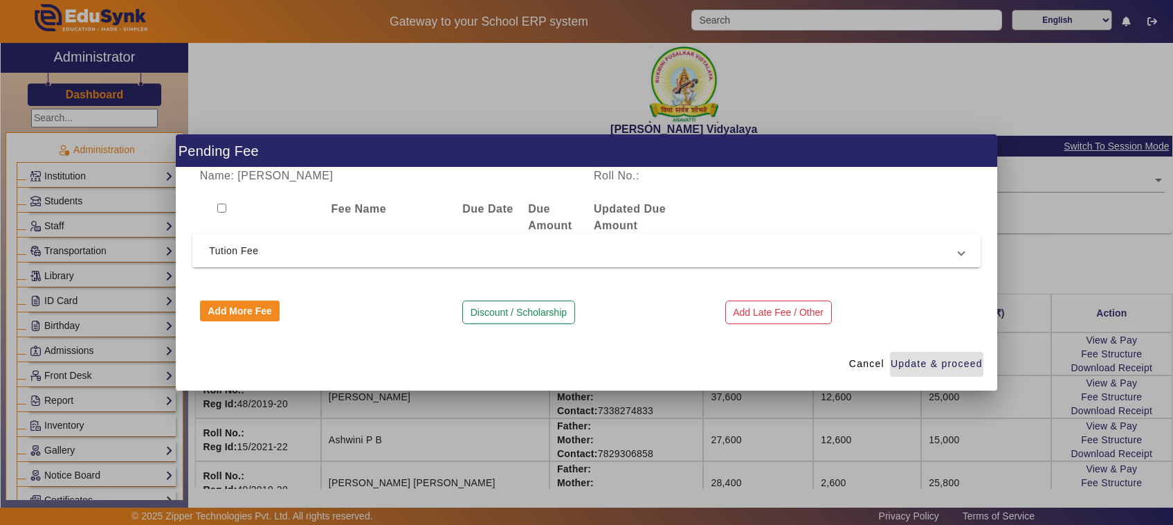
click at [226, 251] on span "Tution Fee" at bounding box center [584, 250] width 750 height 17
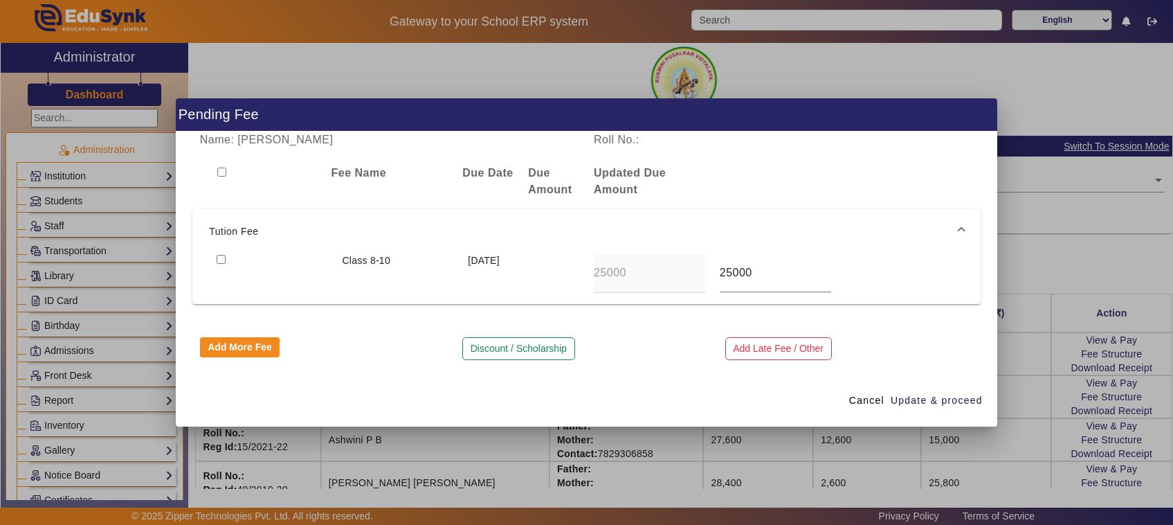
click at [218, 257] on input "checkbox" at bounding box center [221, 259] width 9 height 9
checkbox input "true"
click at [936, 395] on span "Update & proceed" at bounding box center [937, 400] width 92 height 15
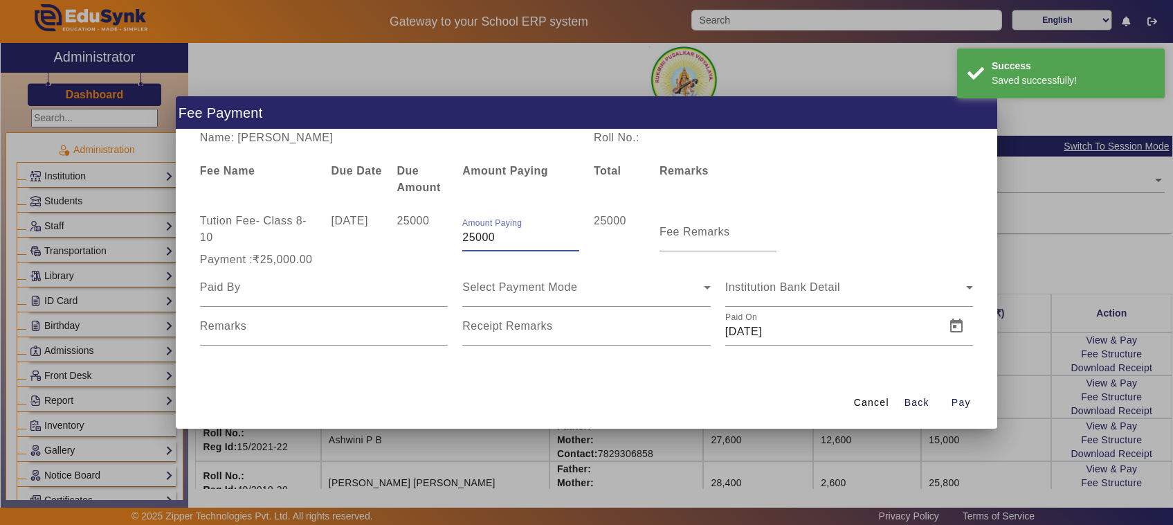
click at [510, 240] on input "25000" at bounding box center [520, 237] width 117 height 17
type input "2"
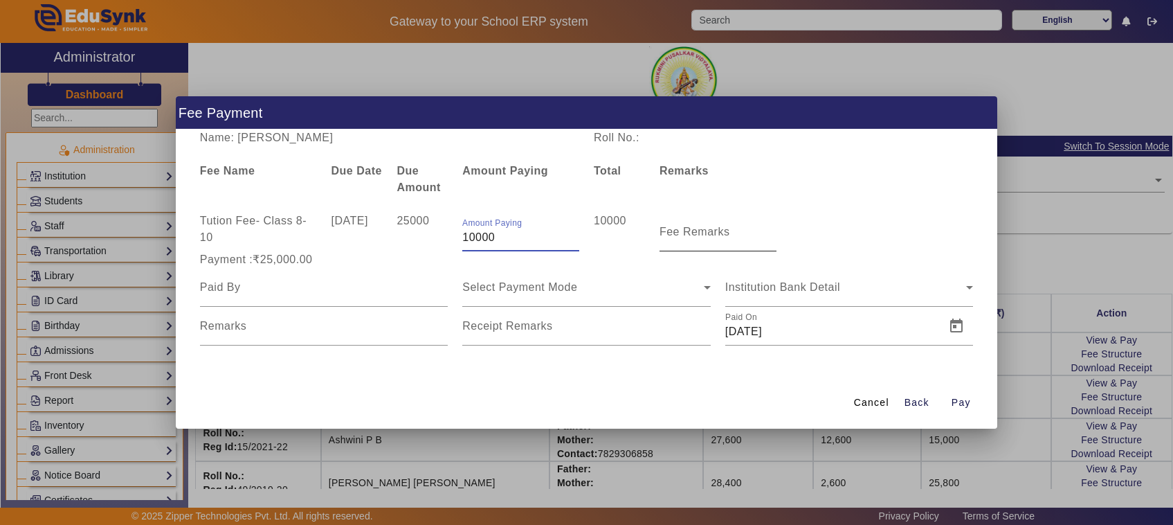
type input "10000"
click at [705, 233] on mat-label "Fee Remarks" at bounding box center [695, 232] width 71 height 12
click at [705, 233] on input "Fee Remarks" at bounding box center [718, 237] width 117 height 17
type input "1st payment"
click at [236, 289] on input at bounding box center [324, 287] width 249 height 17
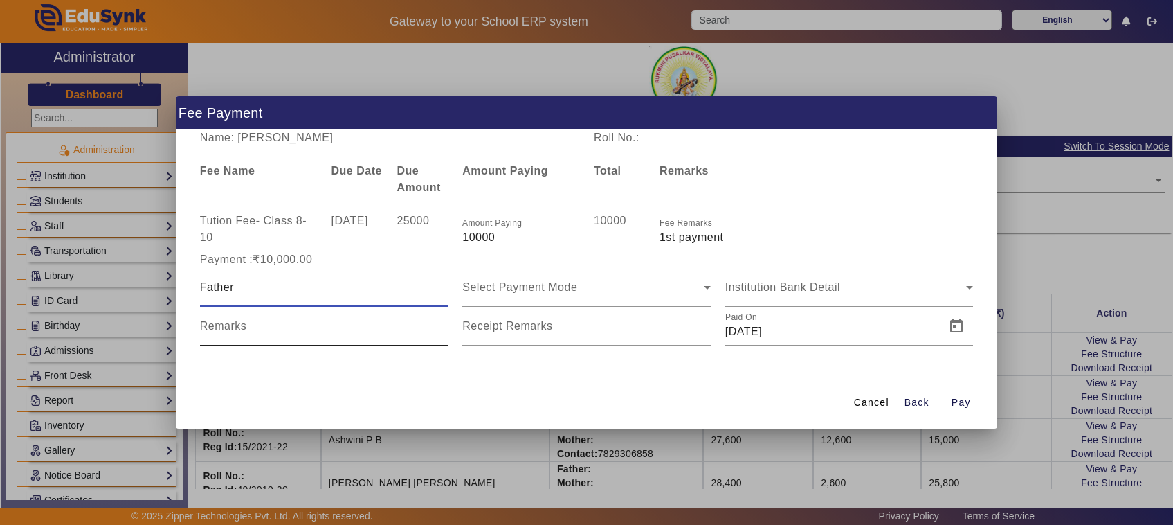
type input "Father"
click at [257, 334] on input "Remarks" at bounding box center [324, 331] width 249 height 17
type input "788"
click at [1094, 187] on div at bounding box center [586, 262] width 1173 height 525
